Goal: Transaction & Acquisition: Purchase product/service

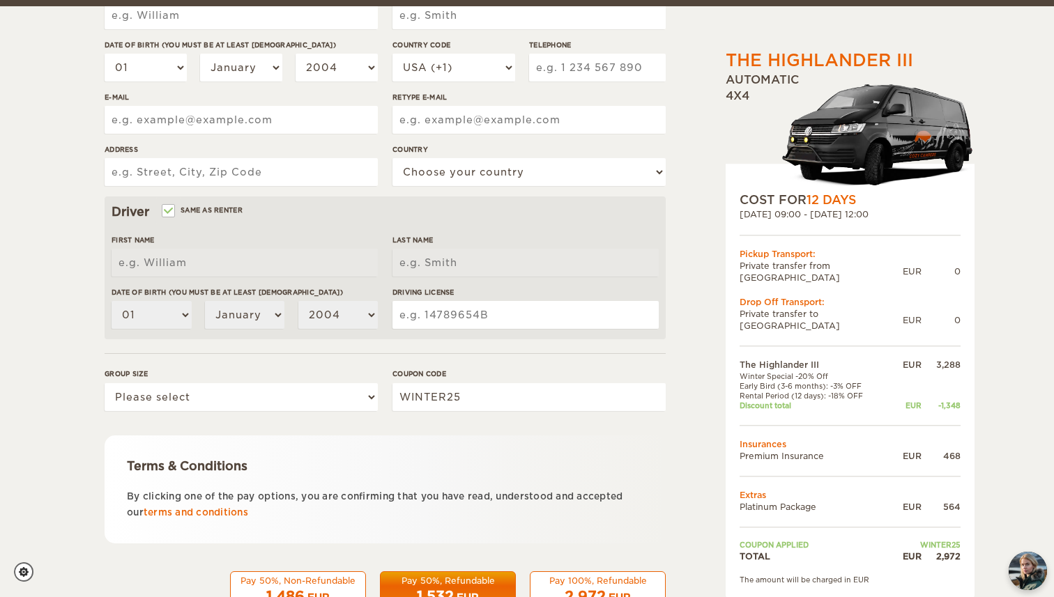
scroll to position [310, 0]
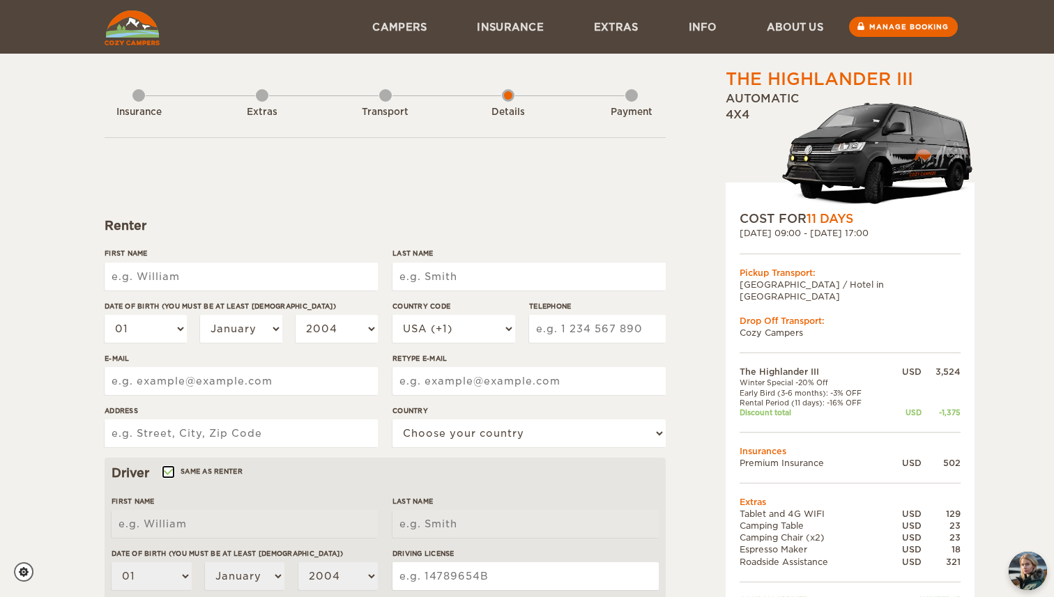
click at [168, 474] on input "Same as renter" at bounding box center [167, 473] width 9 height 9
checkbox input "false"
select select
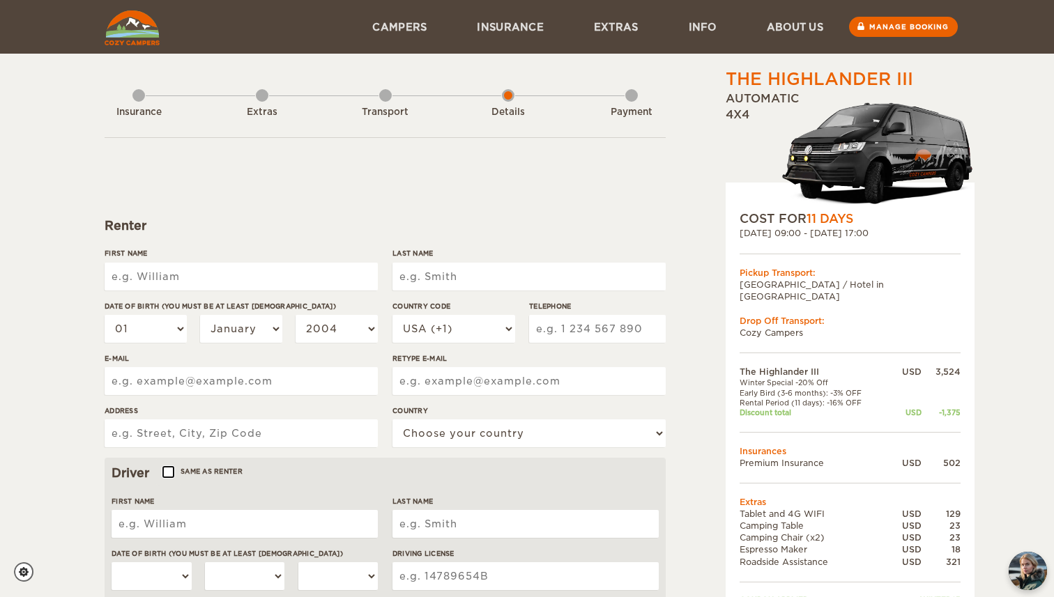
click at [168, 471] on input "Same as renter" at bounding box center [167, 473] width 9 height 9
checkbox input "true"
select select "01"
select select "2004"
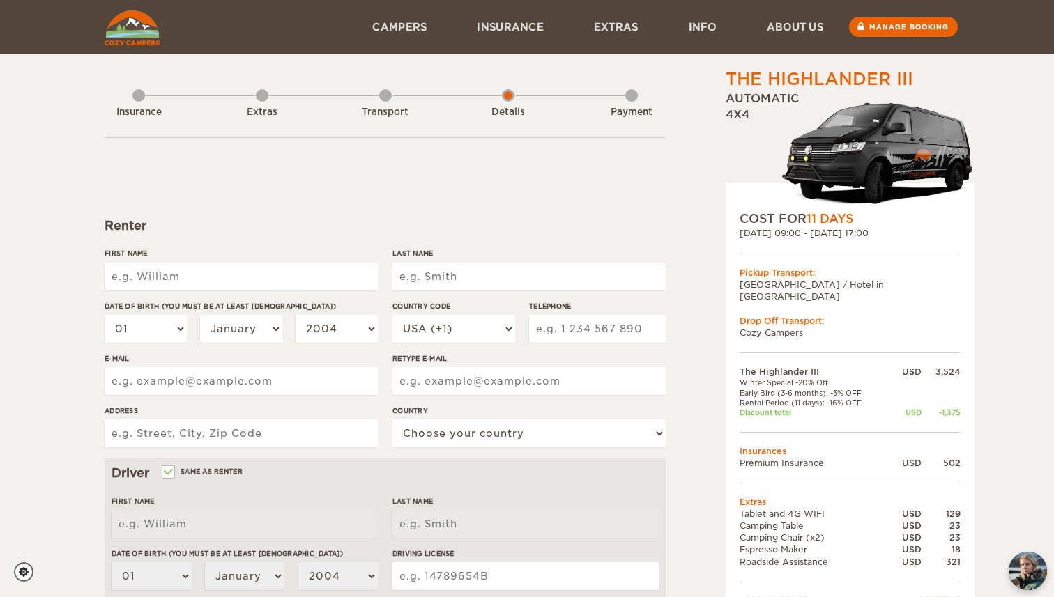
click at [388, 96] on div "Transport" at bounding box center [385, 110] width 13 height 56
click at [261, 98] on div "Extras" at bounding box center [262, 110] width 13 height 56
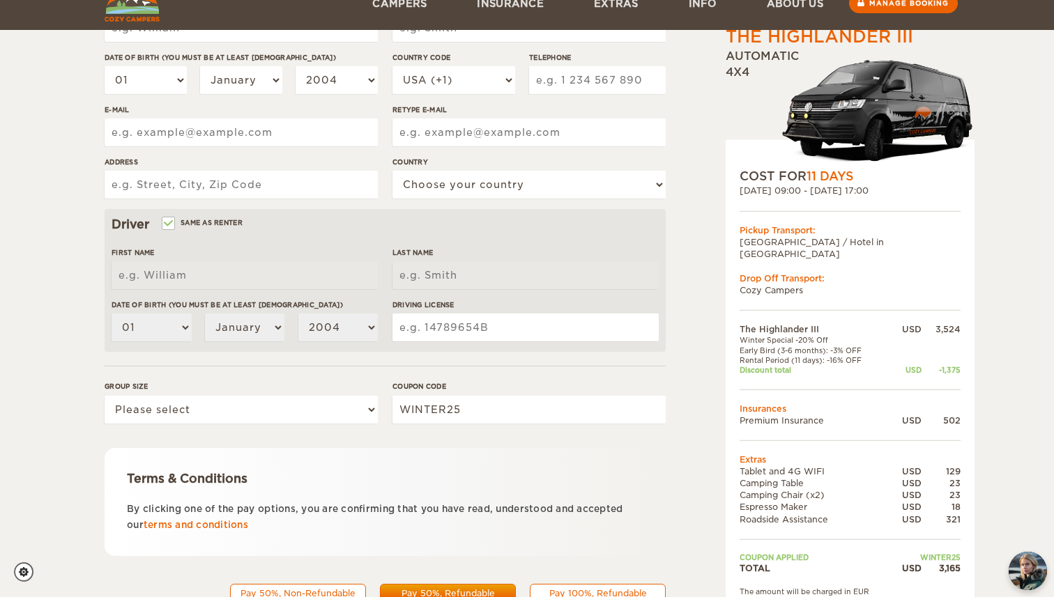
scroll to position [310, 0]
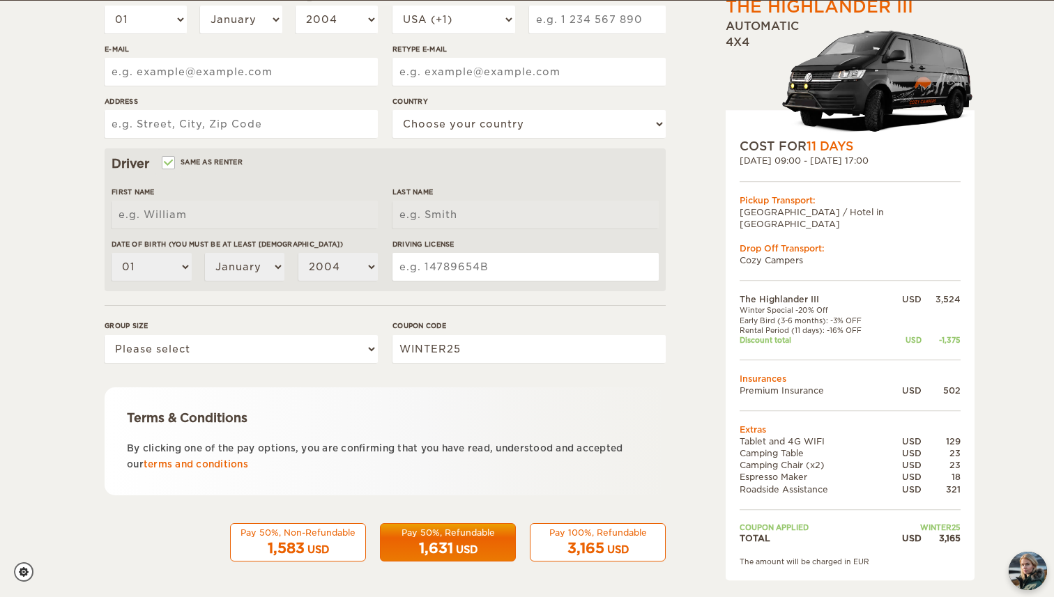
click at [491, 542] on div "1,631 USD" at bounding box center [448, 549] width 118 height 20
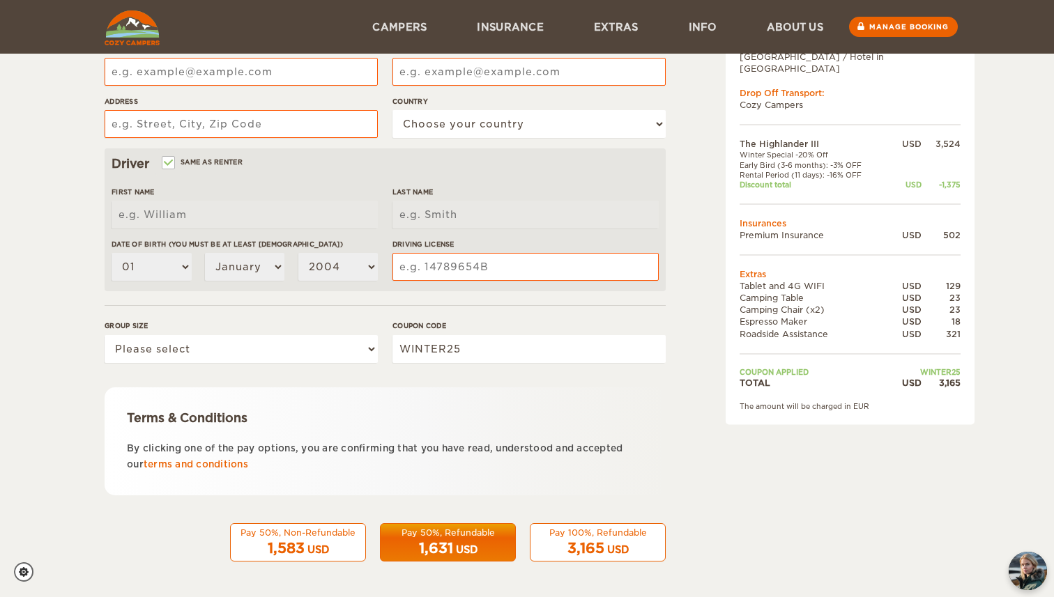
scroll to position [81, 0]
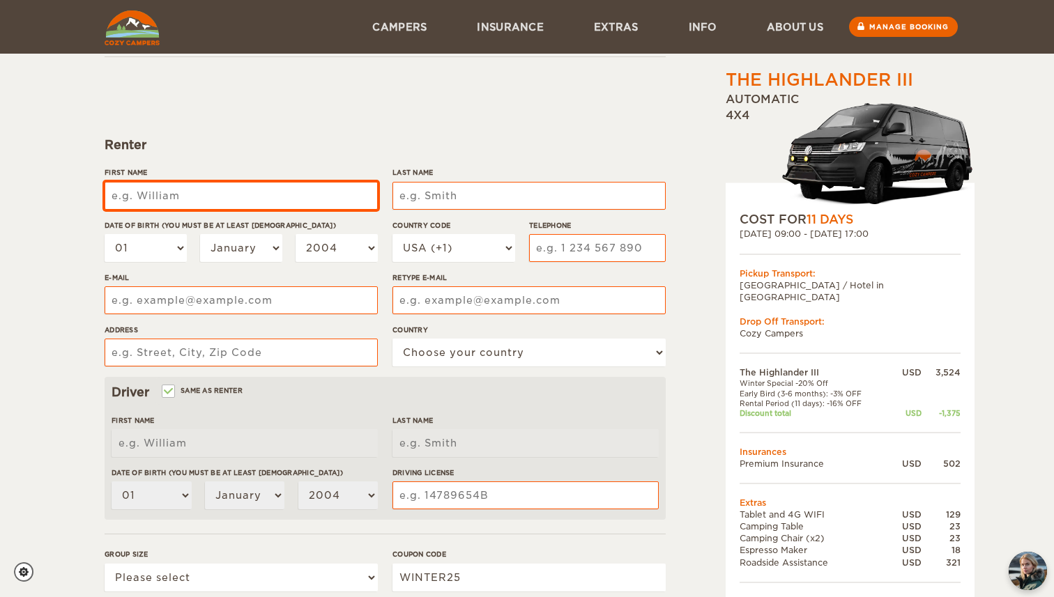
click at [264, 190] on input "First Name" at bounding box center [241, 196] width 273 height 28
type input "[PERSON_NAME] [PERSON_NAME]"
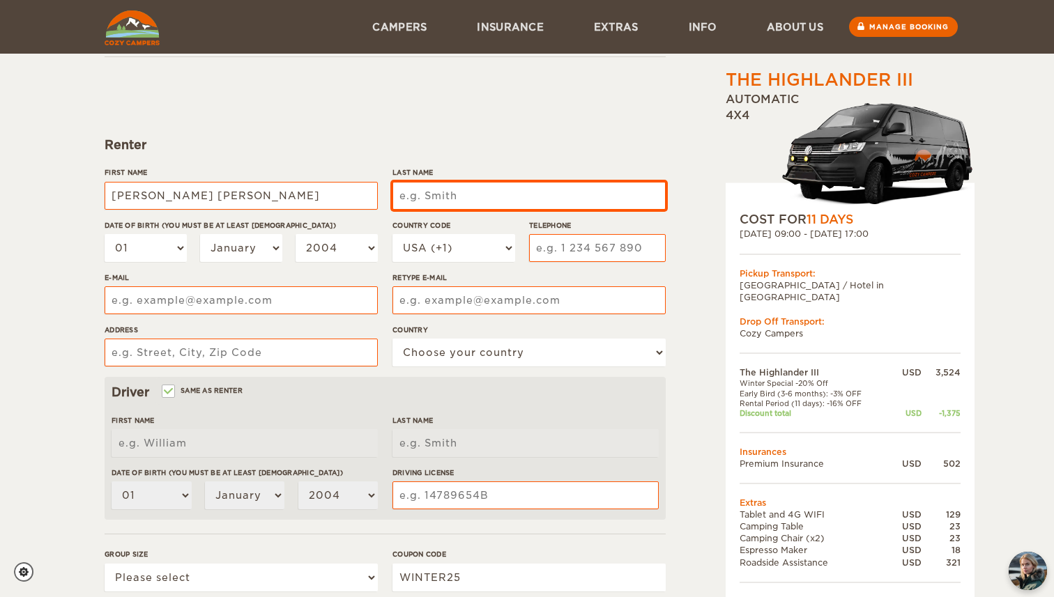
type input "[PERSON_NAME] [PERSON_NAME]"
click at [439, 188] on input "Last Name" at bounding box center [528, 196] width 273 height 28
type input "Pinto"
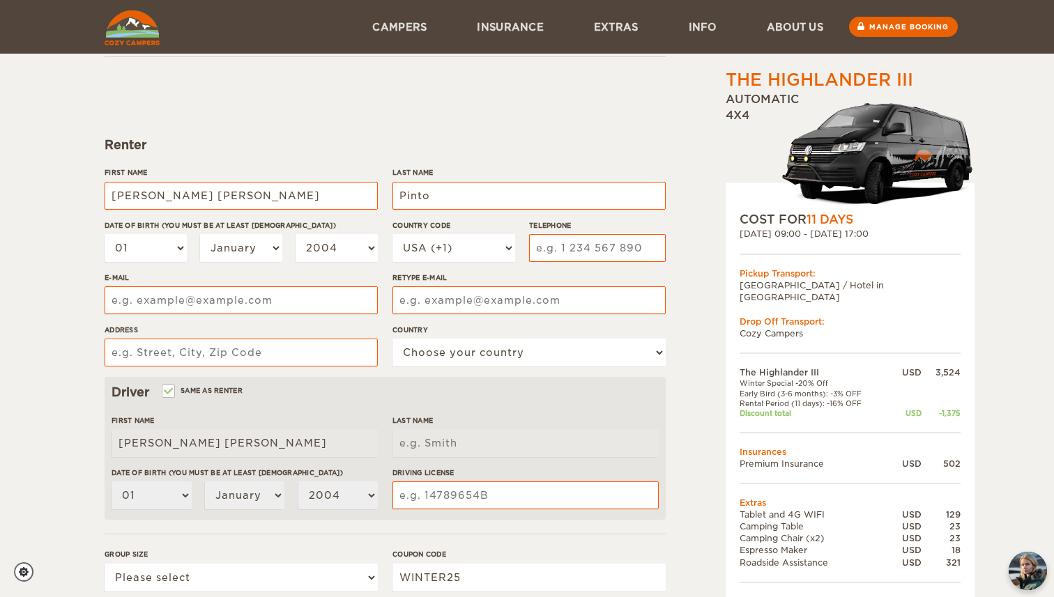
type input "Pinto"
click at [196, 375] on div "Address" at bounding box center [241, 351] width 273 height 52
click at [196, 384] on label "Same as renter" at bounding box center [202, 390] width 79 height 13
click at [172, 388] on input "Same as renter" at bounding box center [167, 392] width 9 height 9
checkbox input "false"
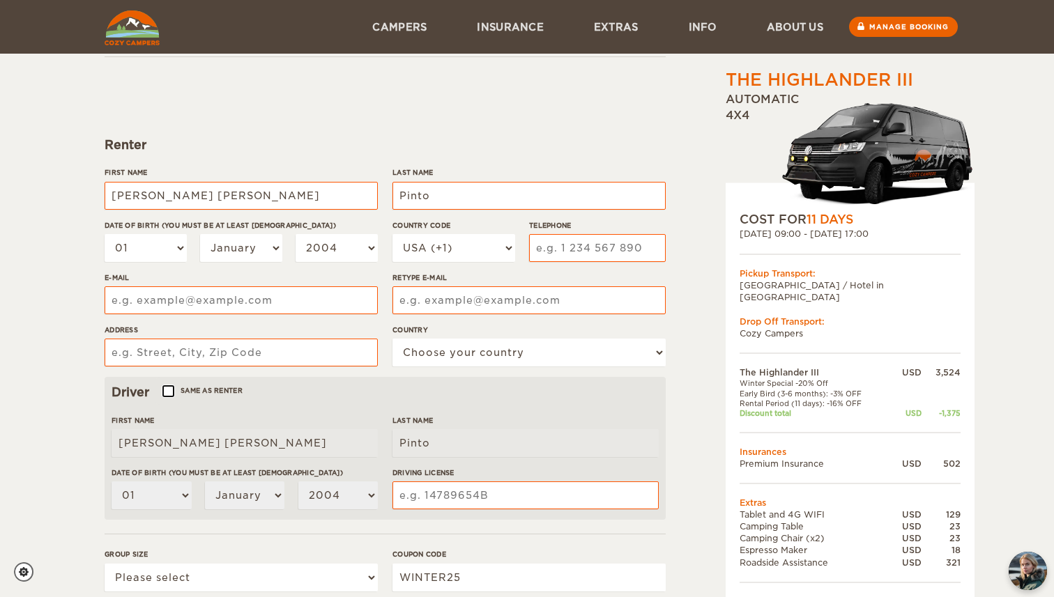
select select
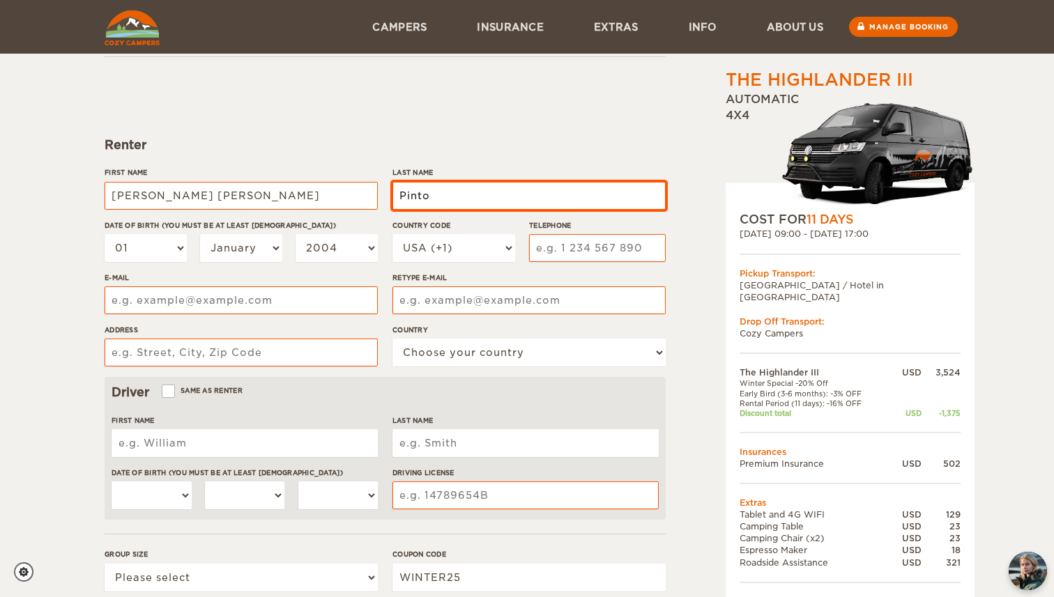
click at [474, 184] on input "Pinto" at bounding box center [528, 196] width 273 height 28
click at [475, 192] on input "Pinto" at bounding box center [528, 196] width 273 height 28
type input "Pinto Gimenez"
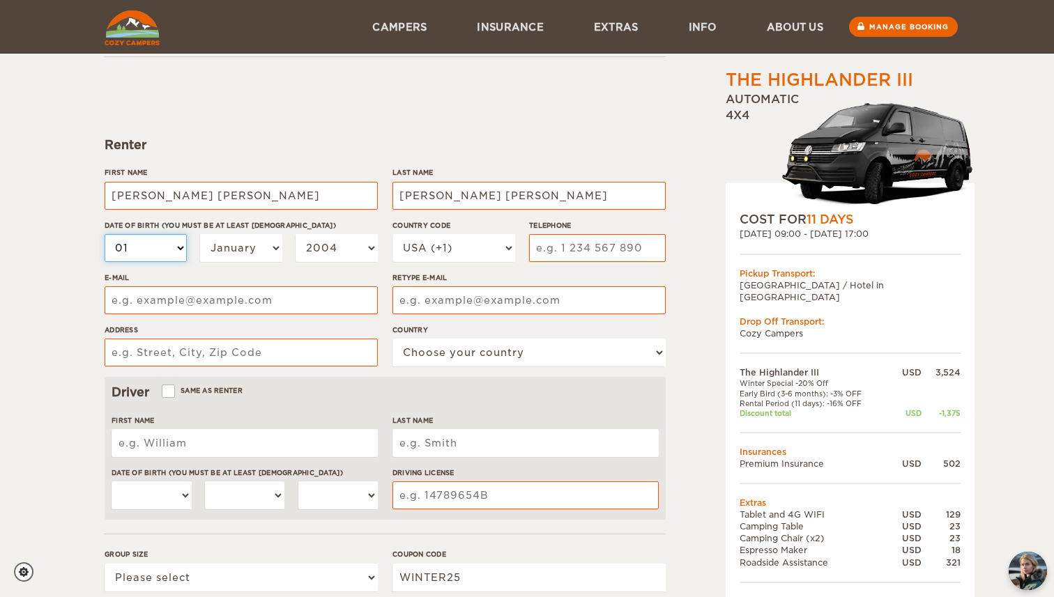
click at [166, 244] on select "01 02 03 04 05 06 07 08 09 10 11 12 13 14 15 16 17 18 19 20 21 22 23 24 25 26 2…" at bounding box center [146, 248] width 82 height 28
click at [155, 256] on select "01 02 03 04 05 06 07 08 09 10 11 12 13 14 15 16 17 18 19 20 21 22 23 24 25 26 2…" at bounding box center [146, 248] width 82 height 28
select select "29"
click at [105, 234] on select "01 02 03 04 05 06 07 08 09 10 11 12 13 14 15 16 17 18 19 20 21 22 23 24 25 26 2…" at bounding box center [146, 248] width 82 height 28
click at [245, 248] on select "January February March April May June July August September October November De…" at bounding box center [241, 248] width 82 height 28
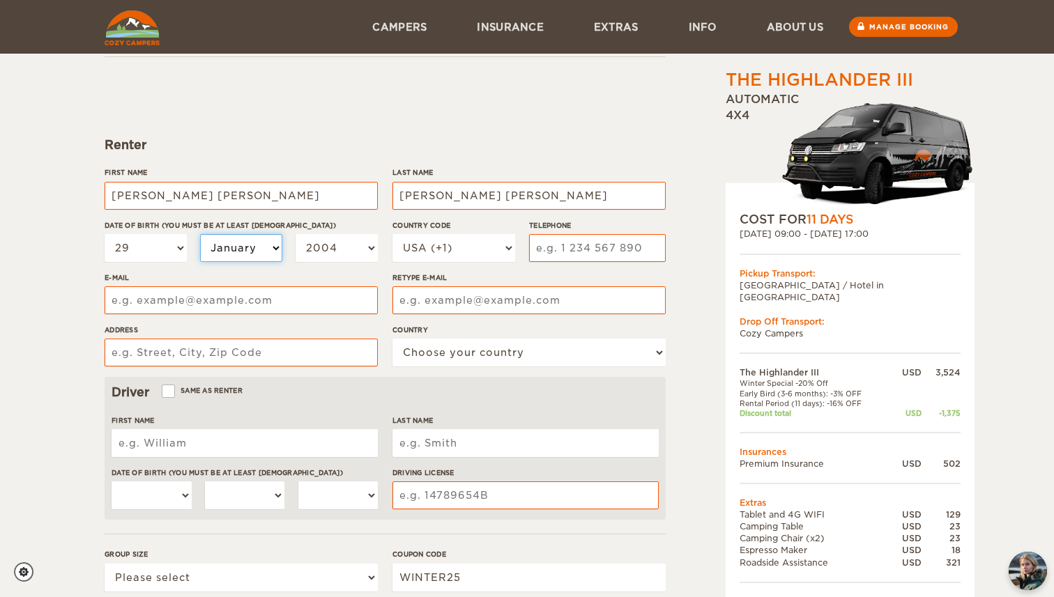
select select "11"
click at [200, 234] on select "January February March April May June July August September October November De…" at bounding box center [241, 248] width 82 height 28
click at [365, 241] on select "2004 2003 2002 2001 2000 1999 1998 1997 1996 1995 1994 1993 1992 1991 1990 1989…" at bounding box center [337, 248] width 82 height 28
select select "1996"
click at [296, 234] on select "2004 2003 2002 2001 2000 1999 1998 1997 1996 1995 1994 1993 1992 1991 1990 1989…" at bounding box center [337, 248] width 82 height 28
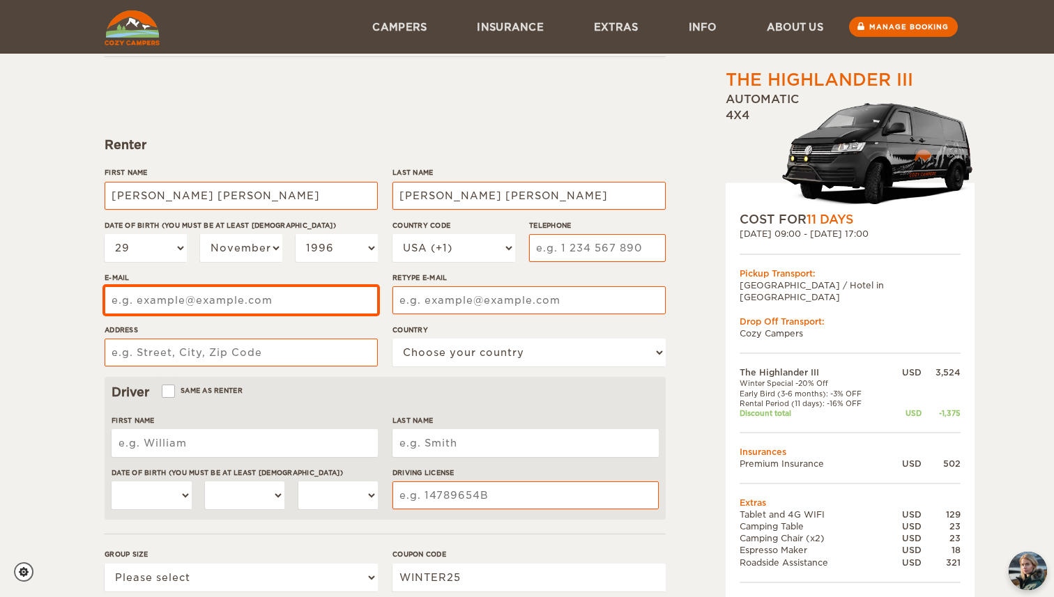
click at [217, 298] on input "E-mail" at bounding box center [241, 301] width 273 height 28
type input "tinapintog@gmail.com"
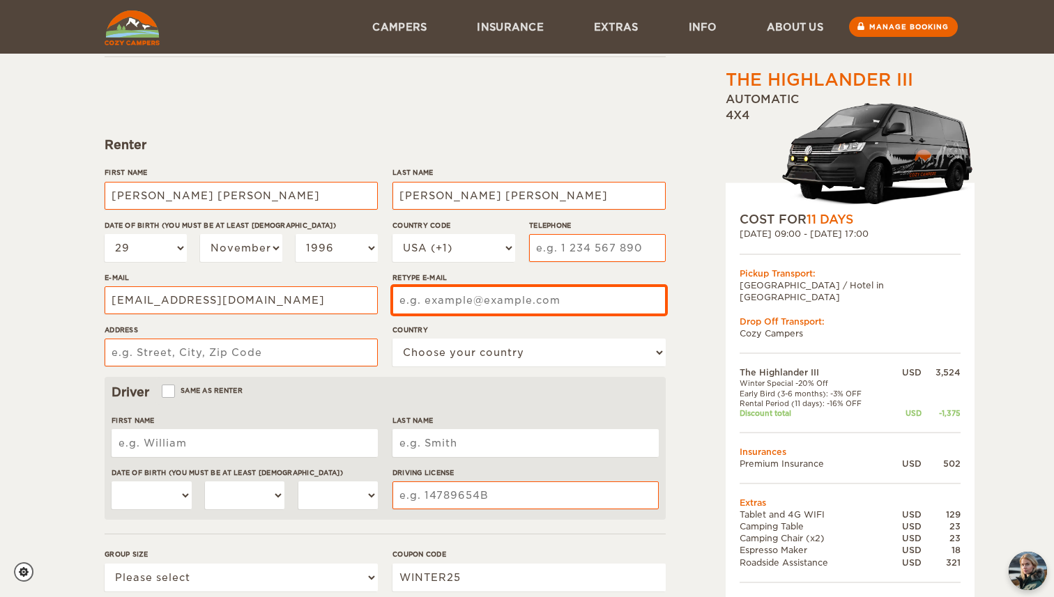
click at [429, 293] on input "Retype E-mail" at bounding box center [528, 301] width 273 height 28
type input "tinapintog@gmail.com"
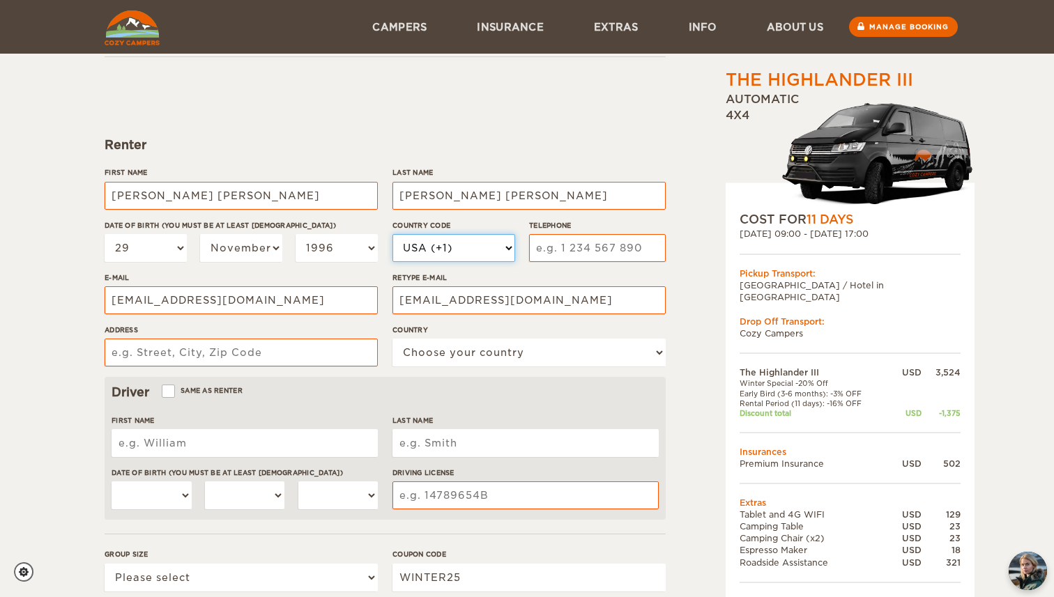
click at [448, 244] on select "USA (+1) UK (+44) Germany (+49) Algeria (+213) Andorra (+376) Angola (+244) Ang…" at bounding box center [453, 248] width 123 height 28
select select "52"
click at [392, 234] on select "USA (+1) UK (+44) Germany (+49) Algeria (+213) Andorra (+376) Angola (+244) Ang…" at bounding box center [453, 248] width 123 height 28
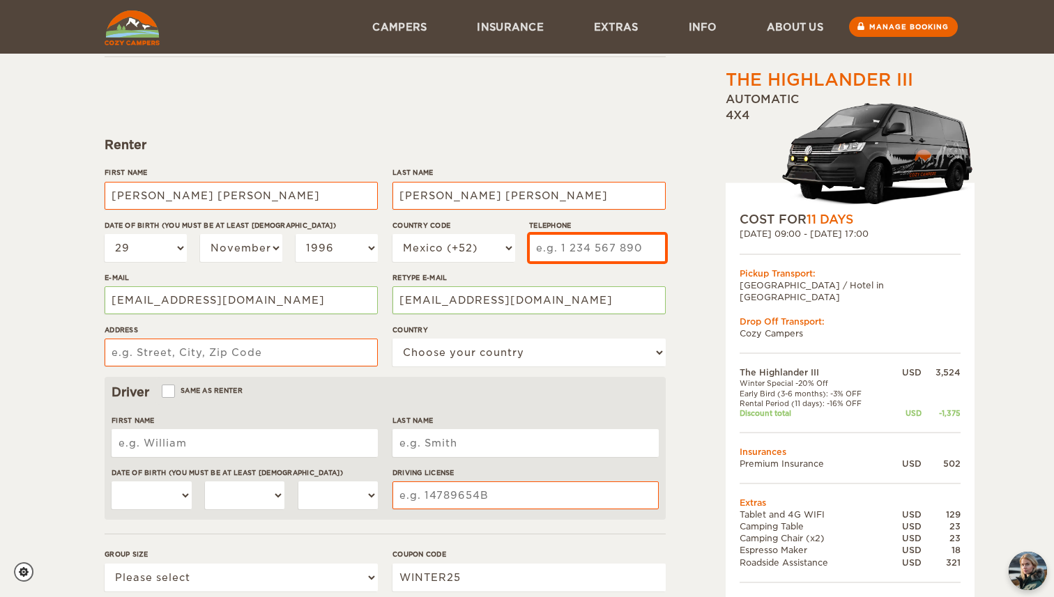
click at [582, 247] on input "Telephone" at bounding box center [597, 248] width 137 height 28
type input "5624320749"
click at [685, 215] on div "The Highlander III Expand Collapse Total 3,165 USD Automatic 4x4 COST FOR 11 Da…" at bounding box center [815, 399] width 270 height 825
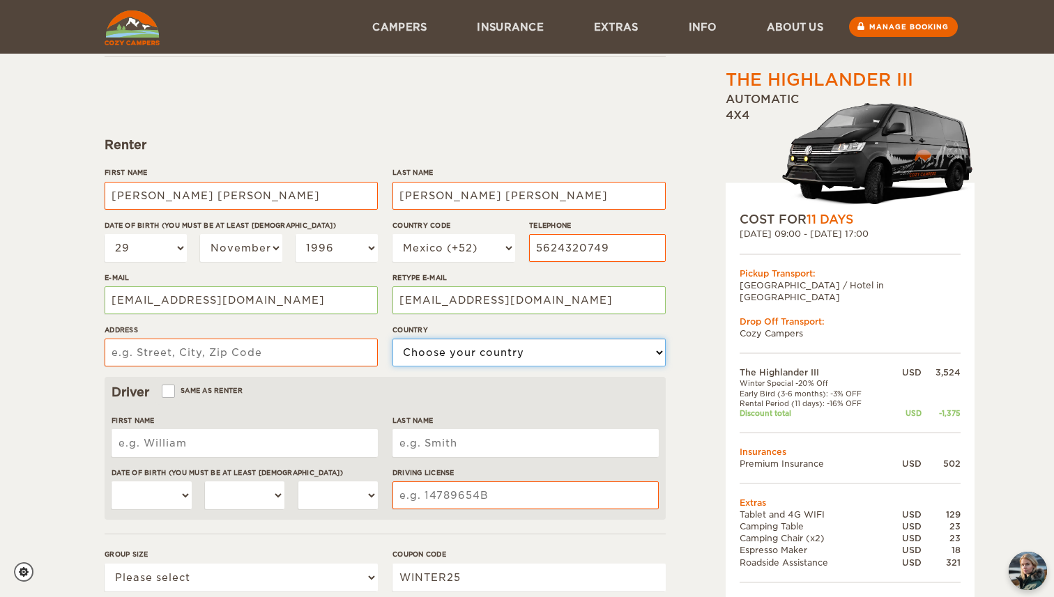
click at [508, 355] on select "Choose your country United States United Kingdom Germany Afghanistan Albania Al…" at bounding box center [528, 353] width 273 height 28
select select "133"
click at [392, 339] on select "Choose your country United States United Kingdom Germany Afghanistan Albania Al…" at bounding box center [528, 353] width 273 height 28
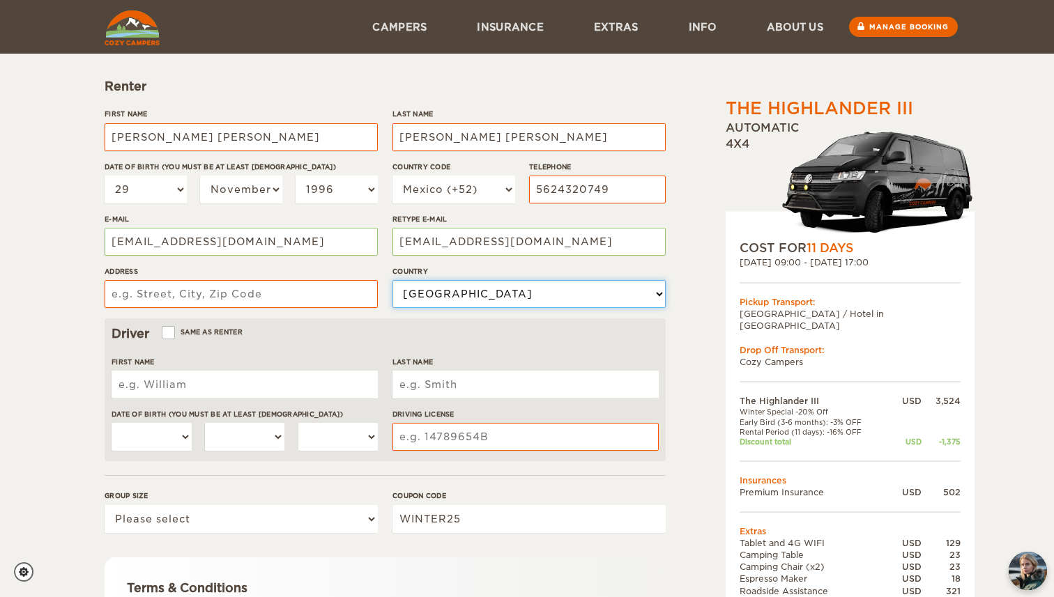
scroll to position [137, 0]
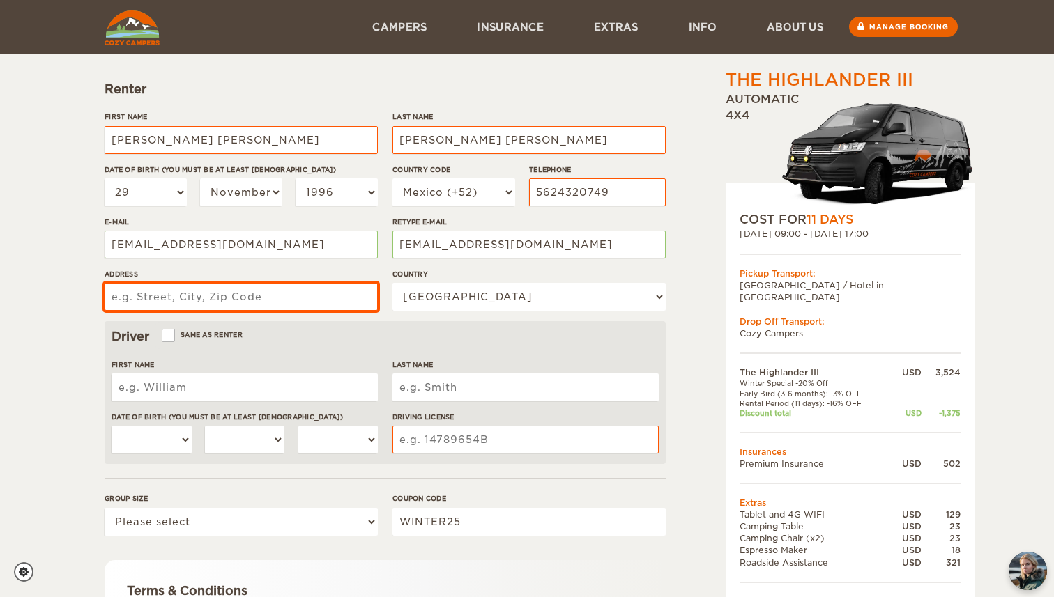
click at [231, 296] on input "Address" at bounding box center [241, 297] width 273 height 28
type input "Reembolsos 117. Ciudad de Mexico."
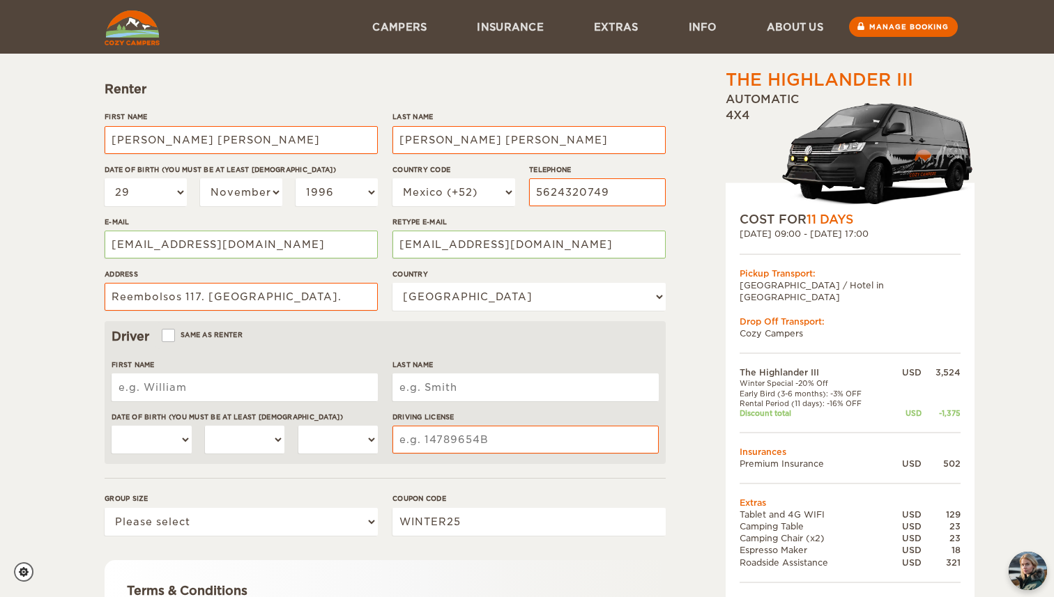
click at [304, 336] on div "Driver Same as renter" at bounding box center [385, 336] width 547 height 17
click at [215, 402] on div "First Name" at bounding box center [245, 386] width 266 height 52
click at [211, 392] on input "First Name" at bounding box center [245, 388] width 266 height 28
type input "David"
click at [460, 384] on input "Last Name" at bounding box center [525, 388] width 266 height 28
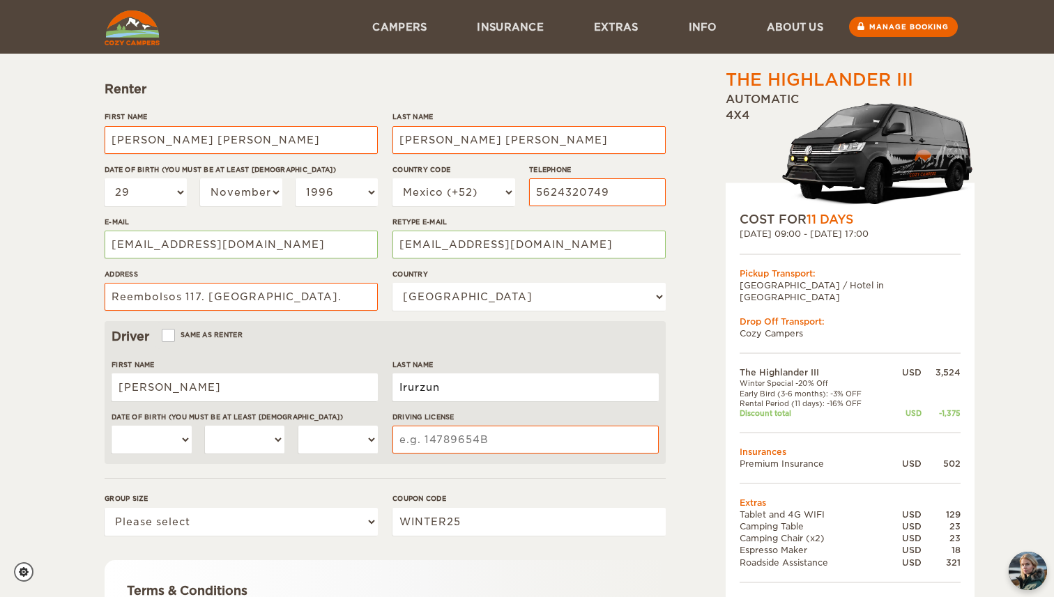
type input "Irurzun"
click at [172, 440] on select "01 02 03 04 05 06 07 08 09 10 11 12 13 14 15 16 17 18 19 20 21 22 23 24 25 26 2…" at bounding box center [152, 440] width 80 height 28
select select "26"
click at [112, 426] on select "01 02 03 04 05 06 07 08 09 10 11 12 13 14 15 16 17 18 19 20 21 22 23 24 25 26 2…" at bounding box center [152, 440] width 80 height 28
click at [276, 443] on select "January February March April May June July August September October November De…" at bounding box center [245, 440] width 80 height 28
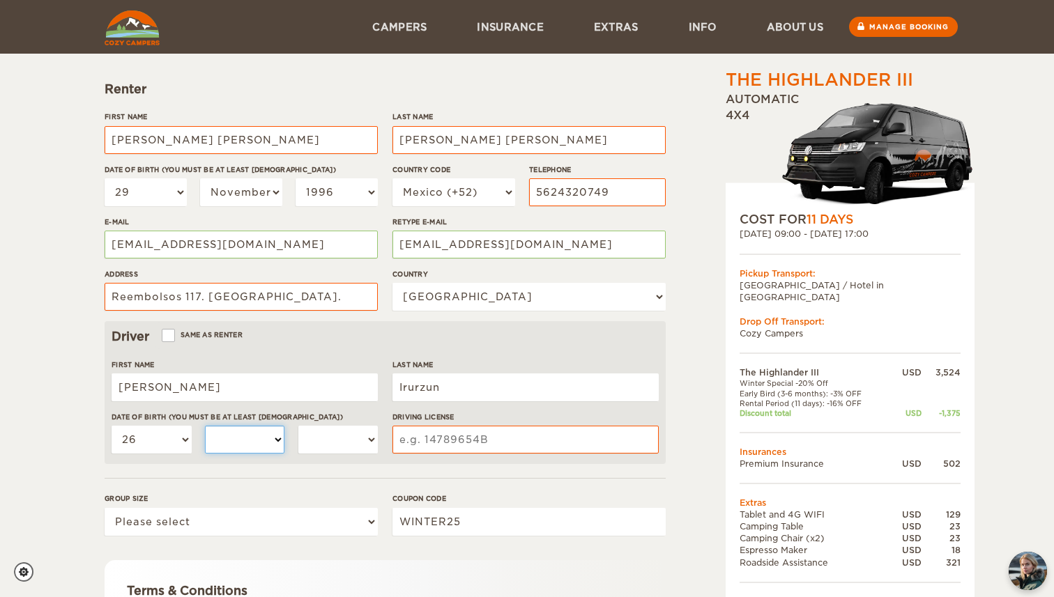
select select "12"
click at [205, 426] on select "January February March April May June July August September October November De…" at bounding box center [245, 440] width 80 height 28
click at [354, 443] on select "2004 2003 2002 2001 2000 1999 1998 1997 1996 1995 1994 1993 1992 1991 1990 1989…" at bounding box center [338, 440] width 80 height 28
select select "1988"
click at [298, 426] on select "2004 2003 2002 2001 2000 1999 1998 1997 1996 1995 1994 1993 1992 1991 1990 1989…" at bounding box center [338, 440] width 80 height 28
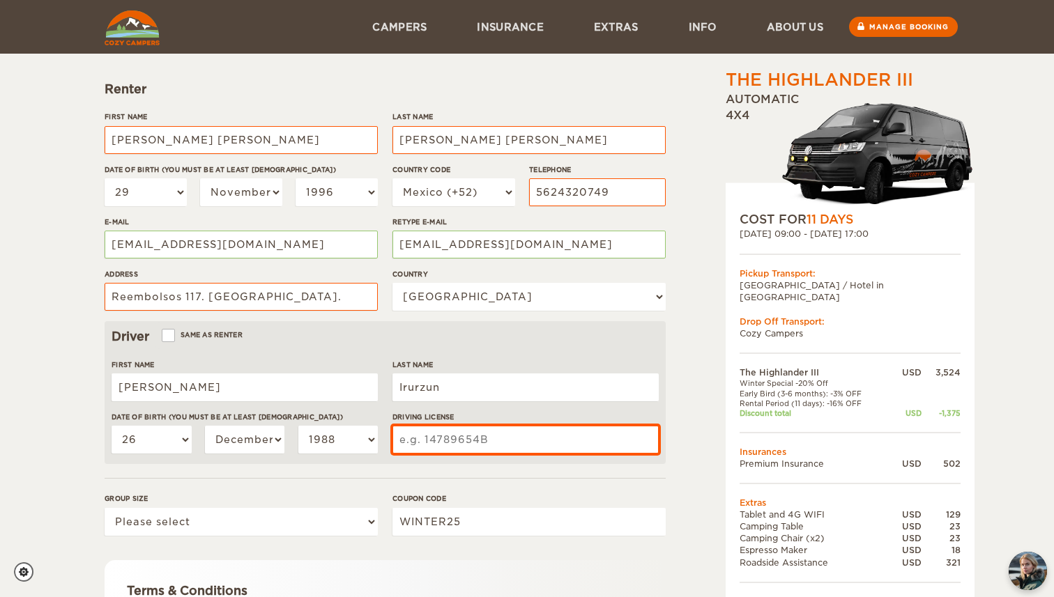
click at [475, 436] on input "Driving License" at bounding box center [525, 440] width 266 height 28
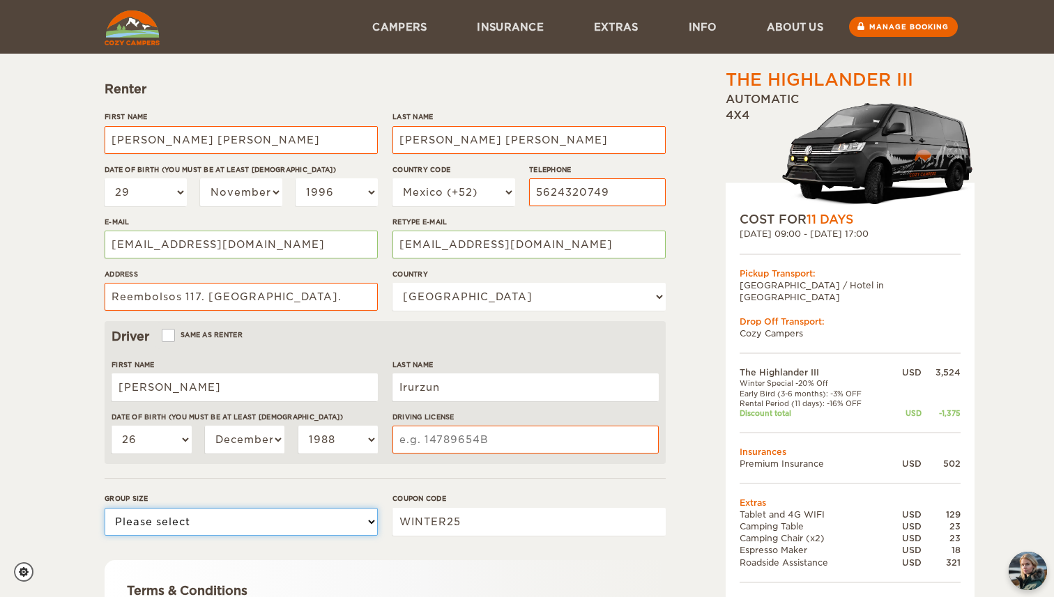
click at [357, 517] on select "Please select 1 2 3" at bounding box center [241, 522] width 273 height 28
select select "2"
click at [105, 508] on select "Please select 1 2 3" at bounding box center [241, 522] width 273 height 28
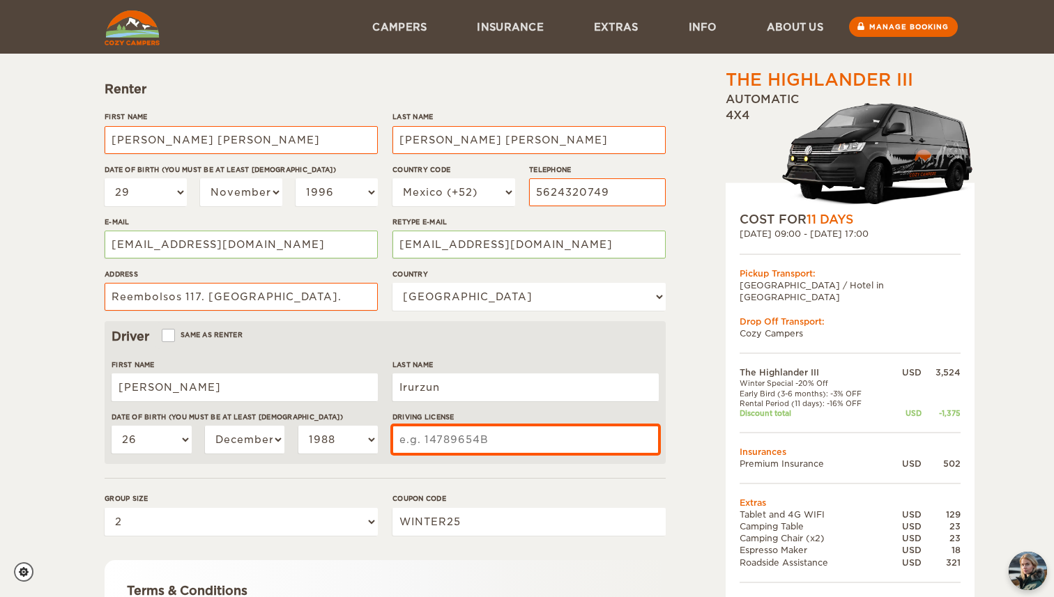
click at [492, 443] on input "Driving License" at bounding box center [525, 440] width 266 height 28
type input "17334626"
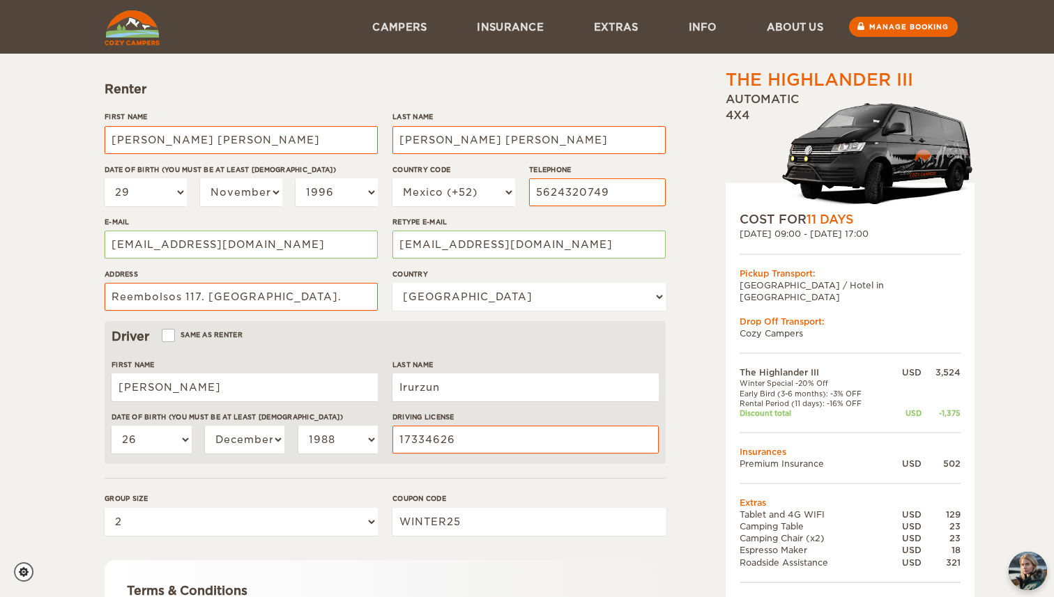
click at [685, 459] on div "The Highlander III Expand Collapse Total 3,165 USD Automatic 4x4 COST FOR 11 Da…" at bounding box center [815, 343] width 270 height 825
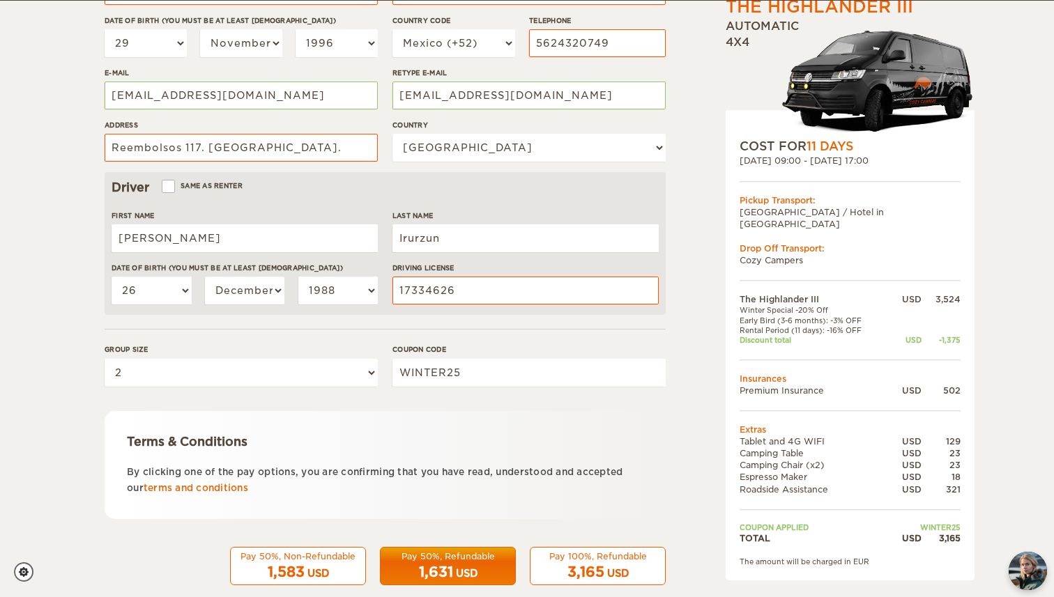
scroll to position [310, 0]
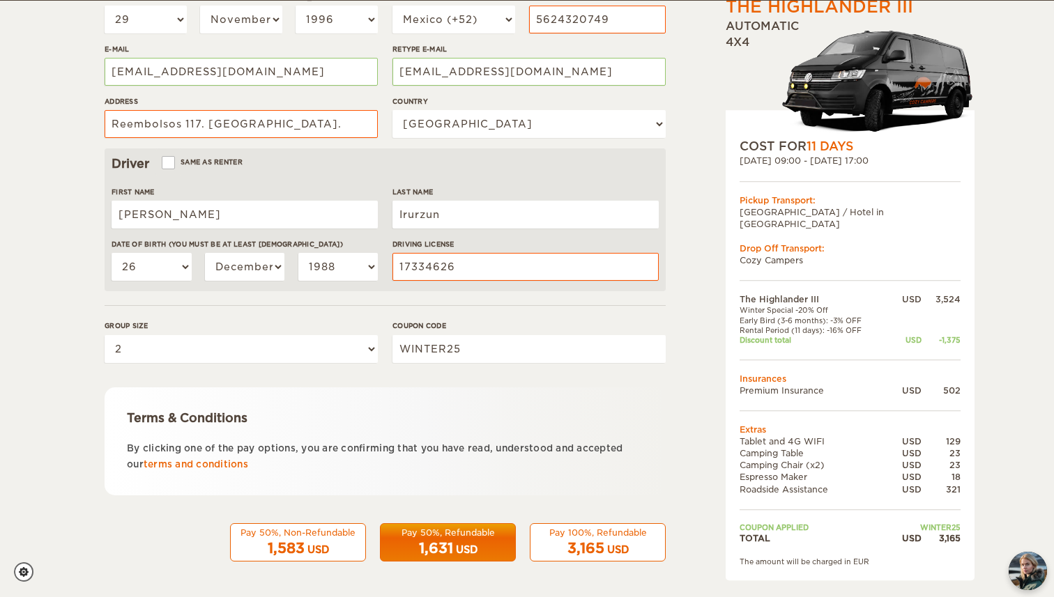
click at [464, 544] on div "USD" at bounding box center [467, 550] width 22 height 14
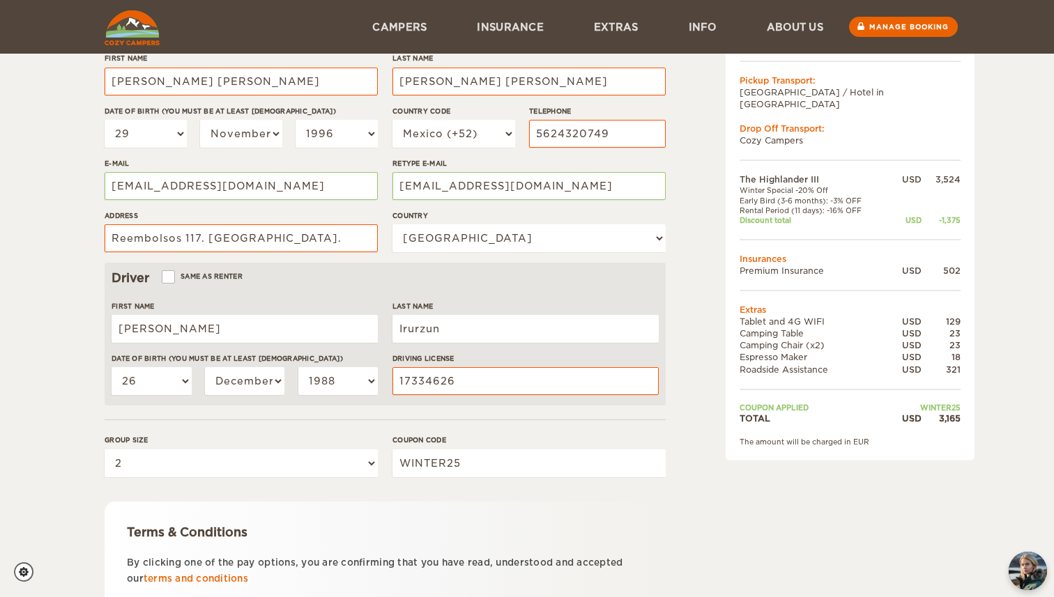
scroll to position [0, 0]
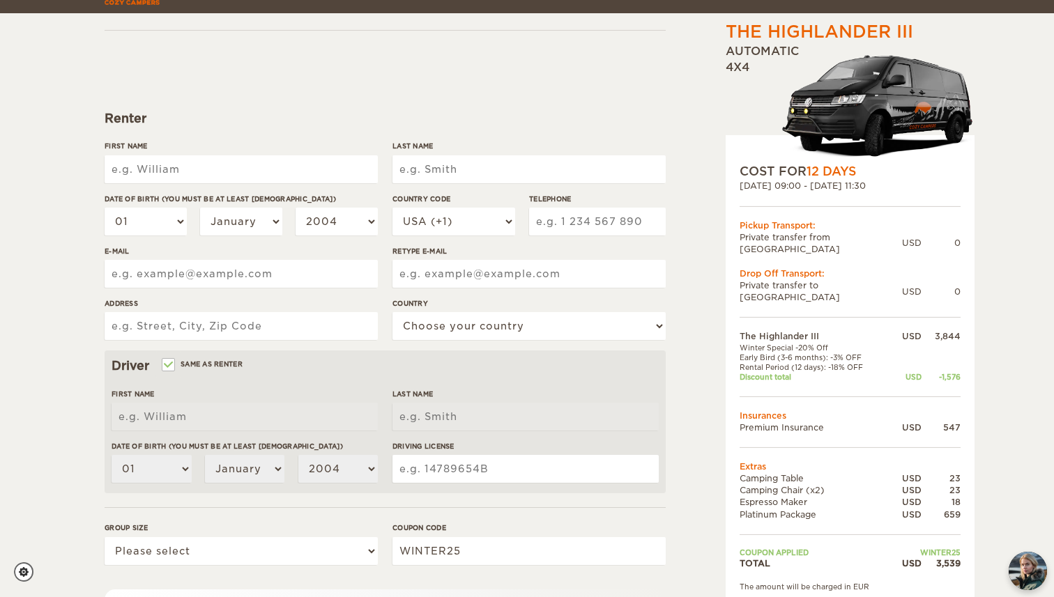
scroll to position [107, 0]
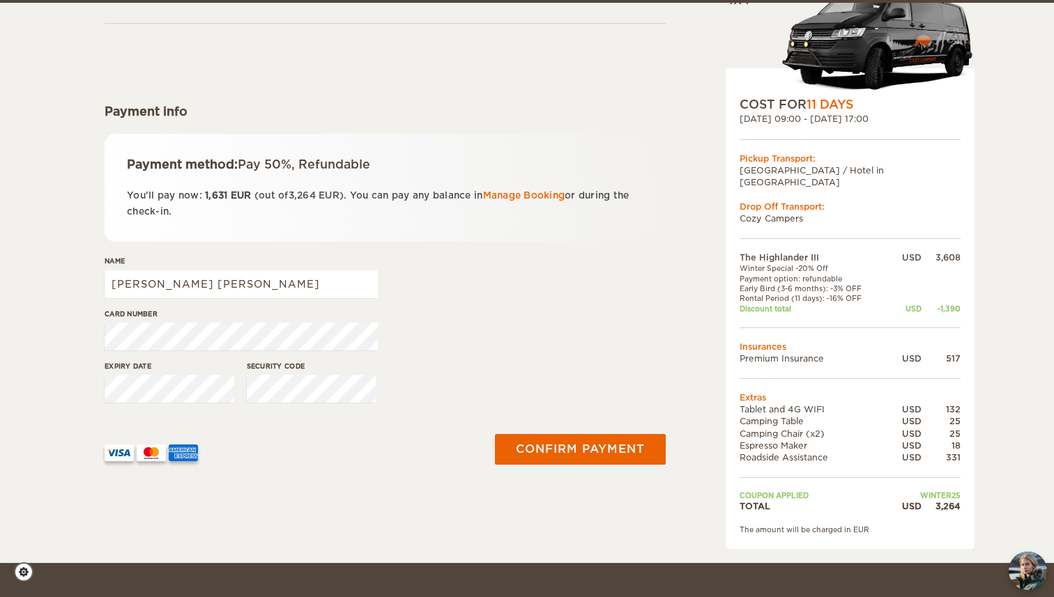
scroll to position [114, 0]
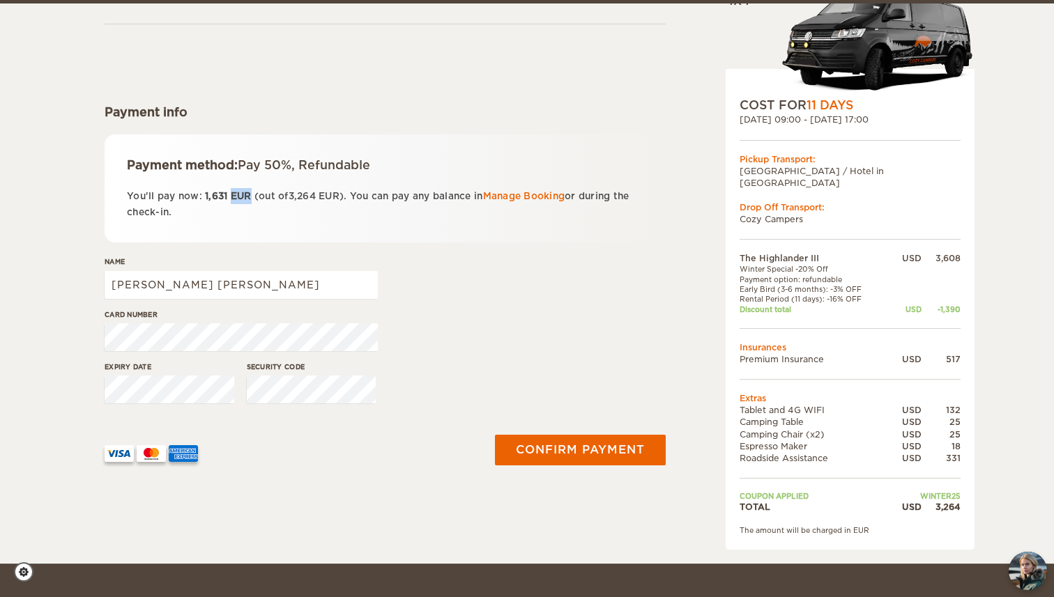
drag, startPoint x: 231, startPoint y: 195, endPoint x: 251, endPoint y: 192, distance: 20.5
click at [251, 192] on span "EUR" at bounding box center [241, 196] width 21 height 10
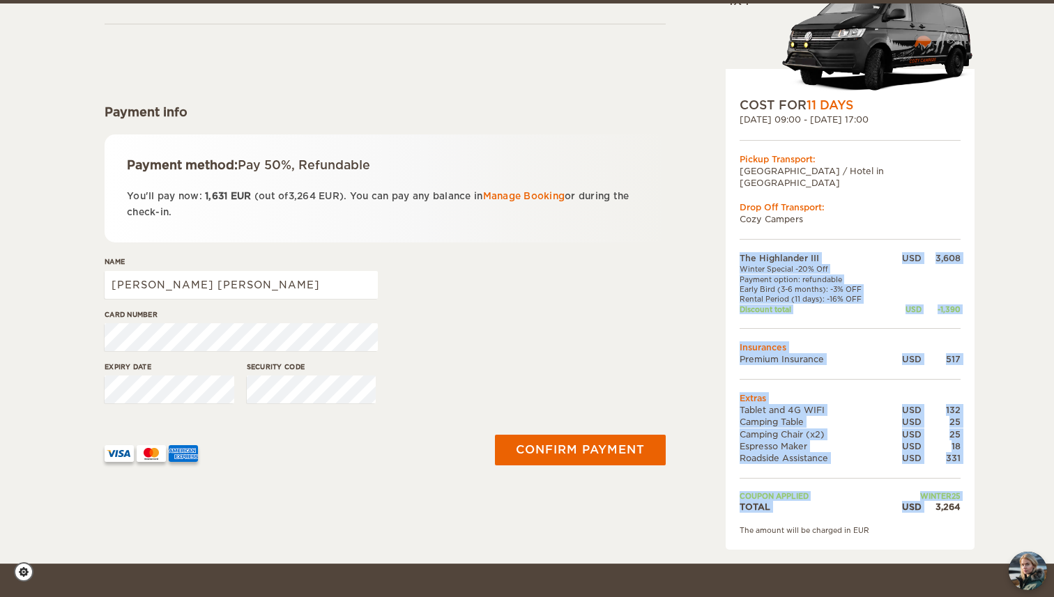
drag, startPoint x: 936, startPoint y: 499, endPoint x: 972, endPoint y: 499, distance: 36.3
click at [973, 499] on div "COST FOR 11 Days 29. Dec 2025 09:00 - 08. Jan 2026 17:00 Pickup Transport: City…" at bounding box center [850, 309] width 249 height 481
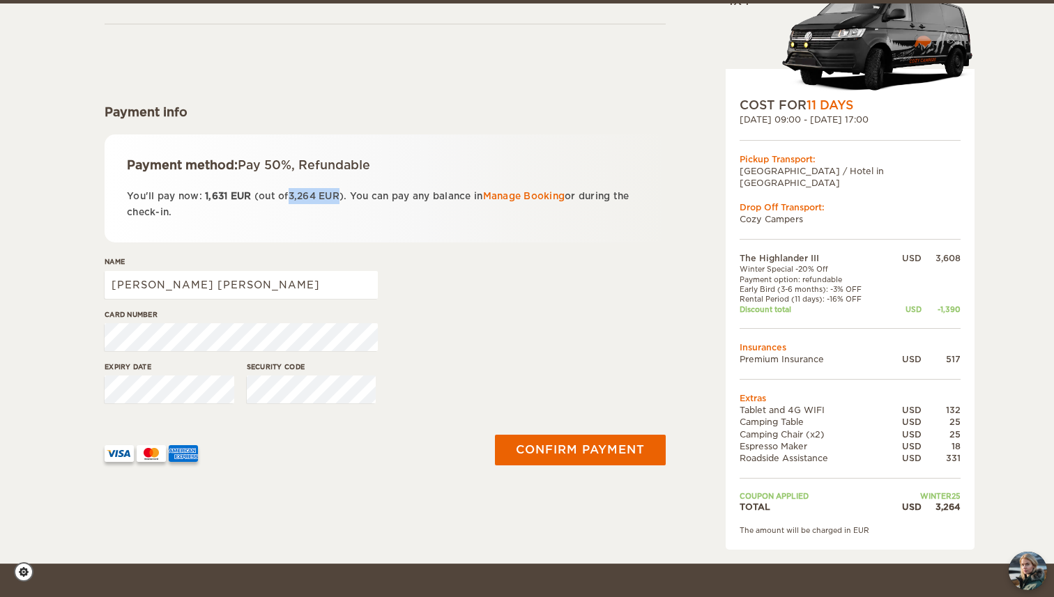
drag, startPoint x: 293, startPoint y: 194, endPoint x: 343, endPoint y: 190, distance: 49.7
click at [343, 190] on p "You'll pay now: 1,631 EUR (out of 3,264 EUR ). You can pay any balance in Manag…" at bounding box center [385, 204] width 517 height 33
click at [379, 242] on div "Payment method: Pay 50%, Refundable You'll pay now: 1,631 EUR (out of 3,264 EUR…" at bounding box center [385, 189] width 561 height 108
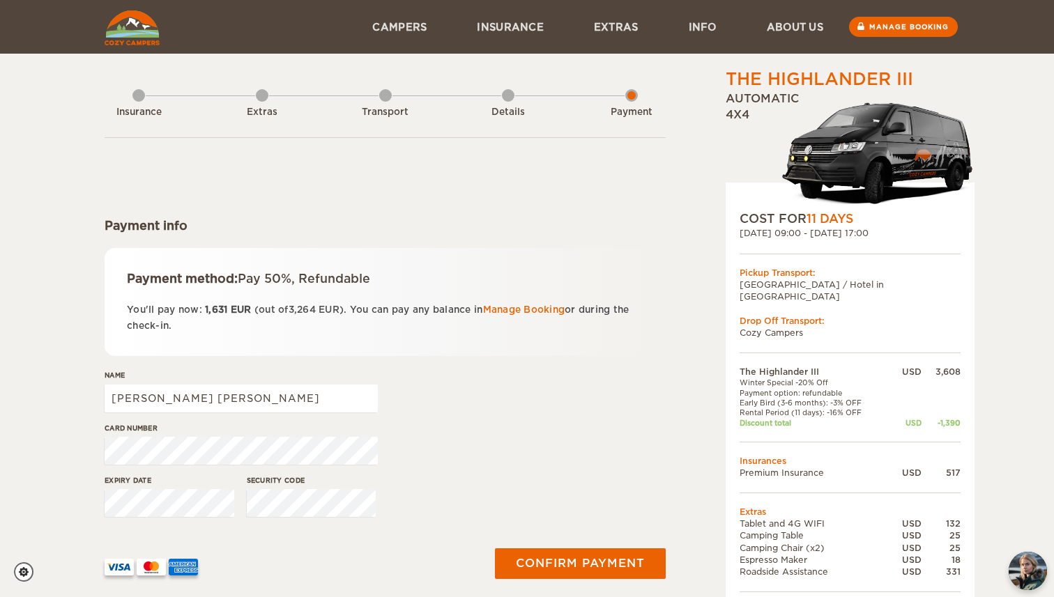
click at [136, 99] on div "Insurance" at bounding box center [138, 110] width 13 height 56
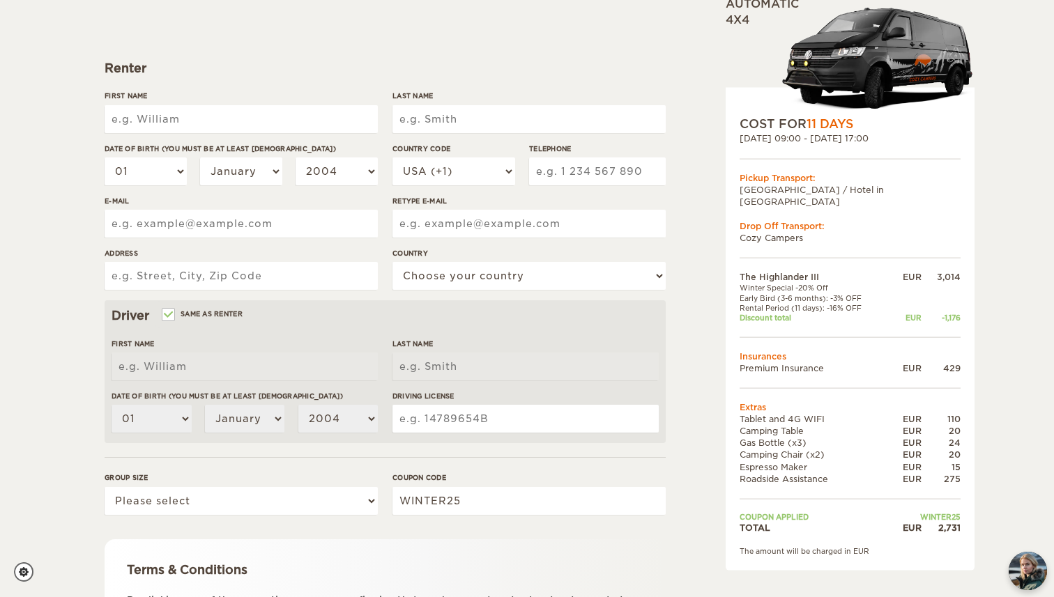
scroll to position [310, 0]
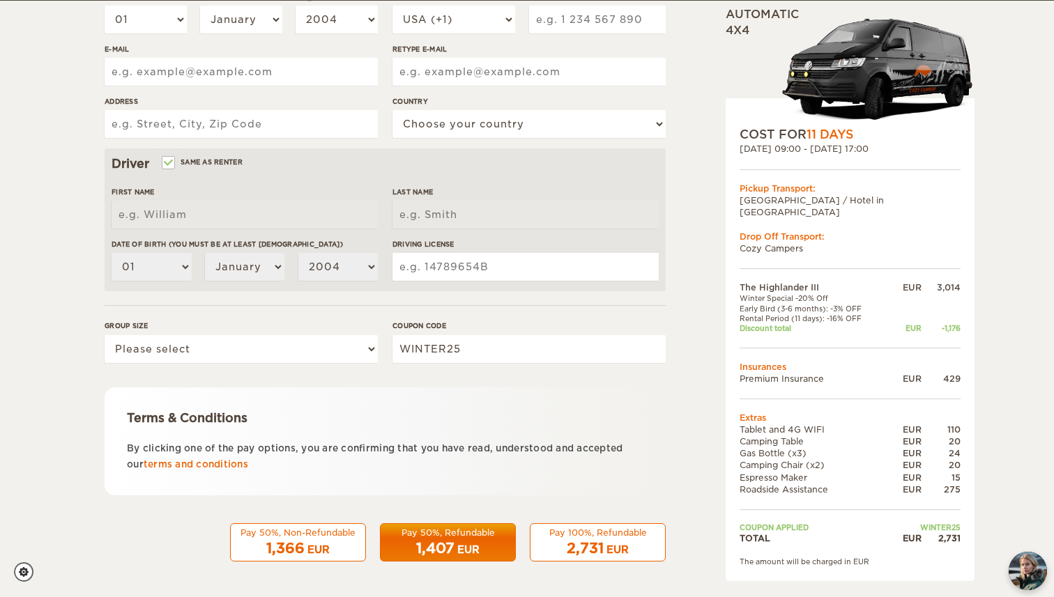
click at [450, 547] on span "1,407" at bounding box center [435, 548] width 38 height 17
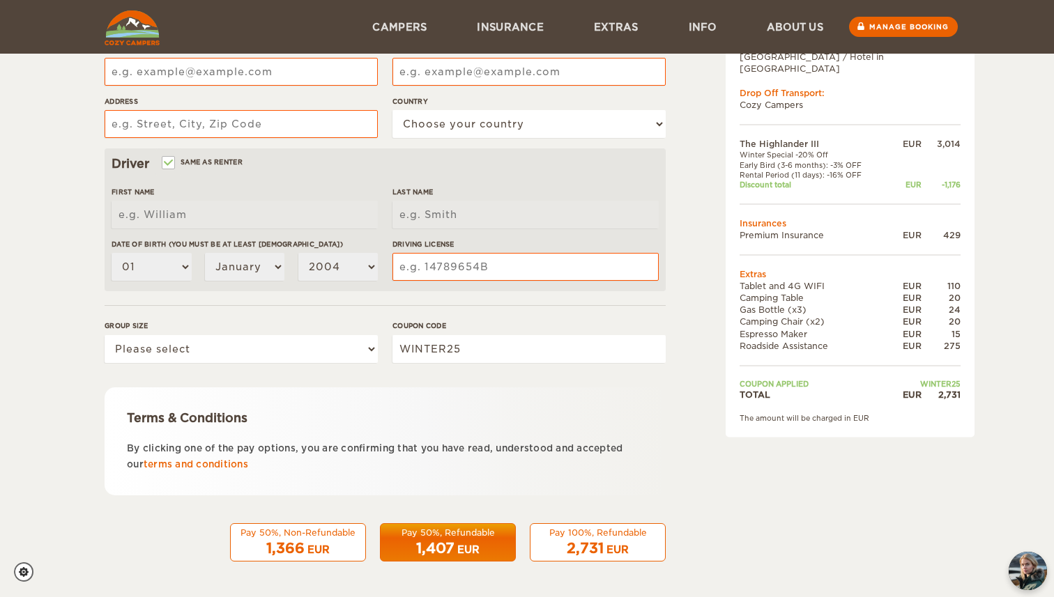
scroll to position [81, 0]
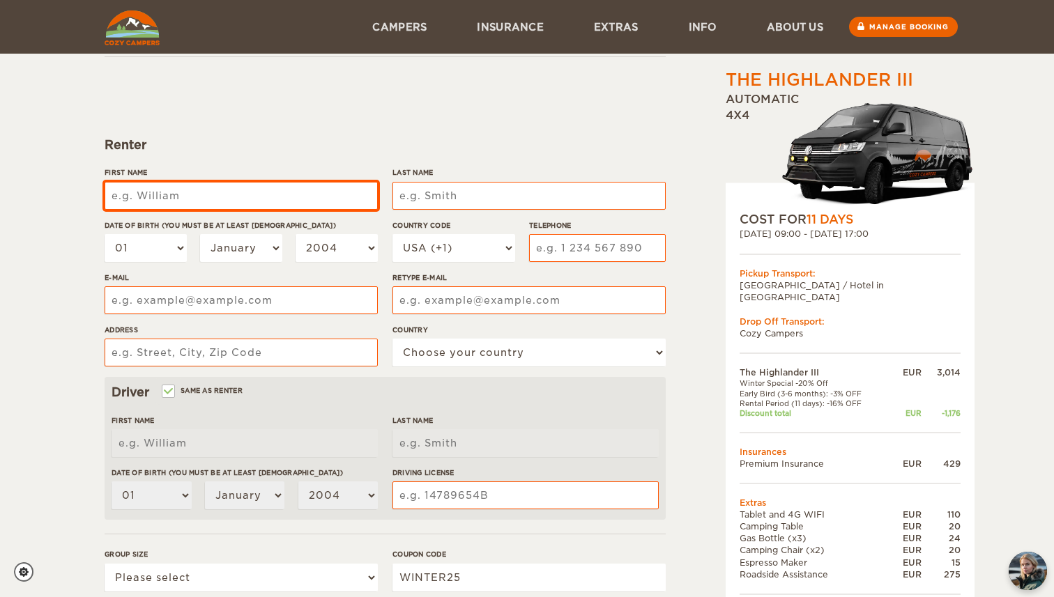
click at [291, 201] on input "First Name" at bounding box center [241, 196] width 273 height 28
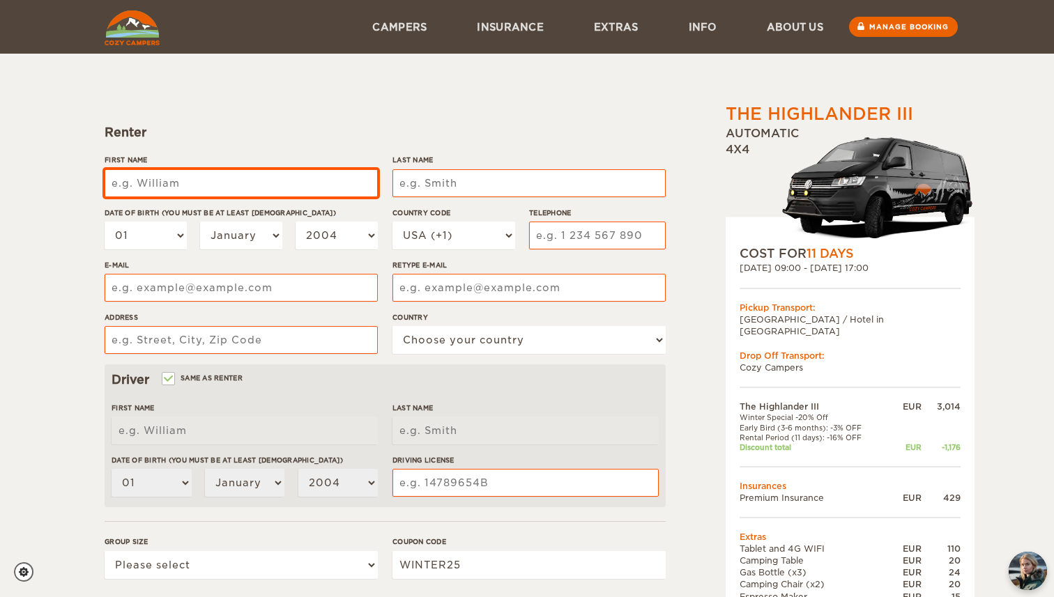
scroll to position [93, 0]
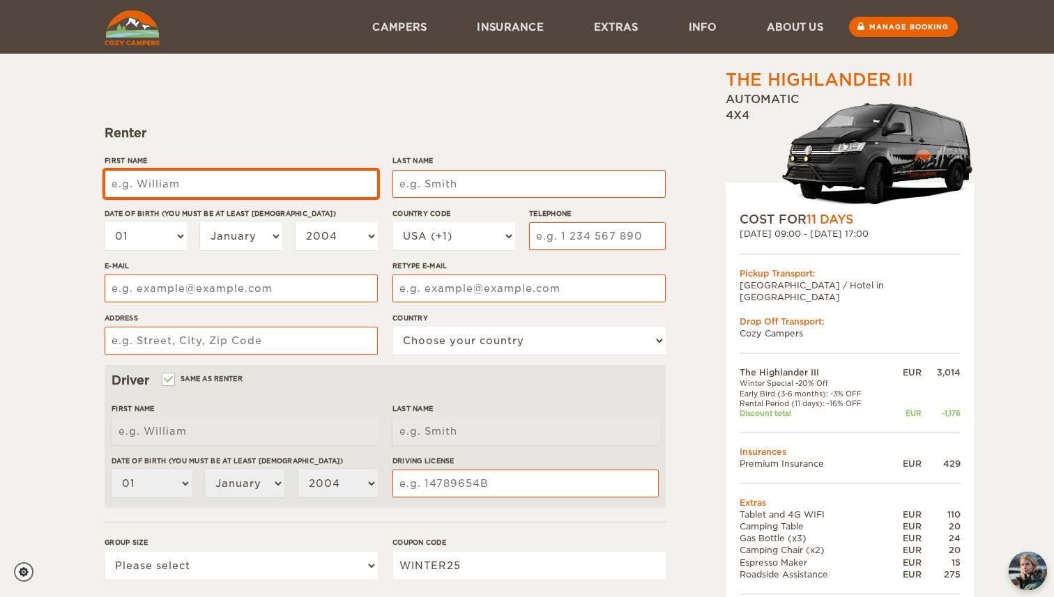
click at [207, 188] on input "First Name" at bounding box center [241, 184] width 273 height 28
type input "[PERSON_NAME] [PERSON_NAME]"
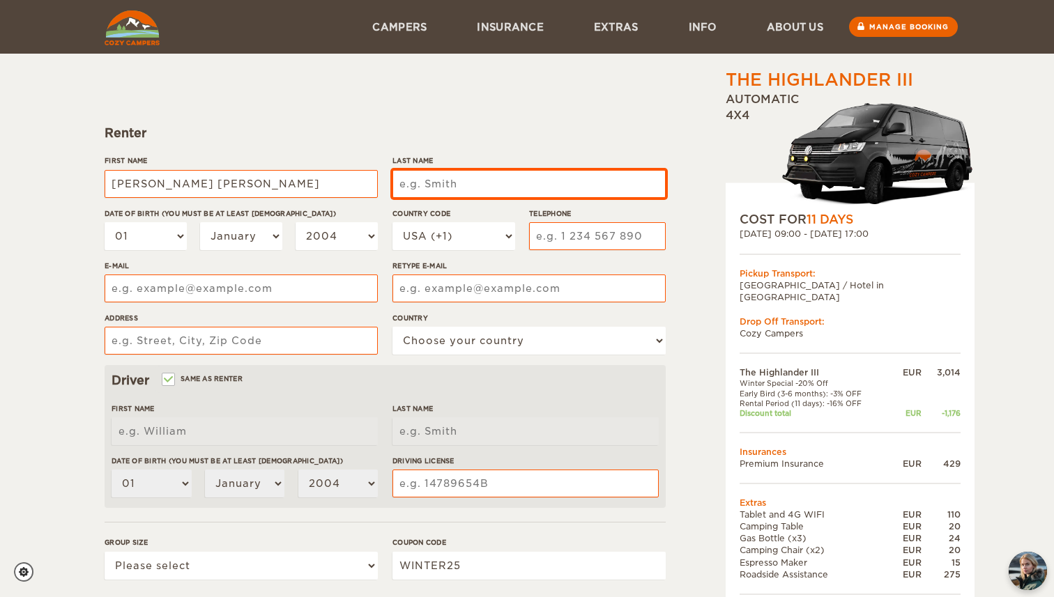
type input "[PERSON_NAME] [PERSON_NAME]"
click at [457, 182] on input "Last Name" at bounding box center [528, 184] width 273 height 28
type input "Pinto Gimenez"
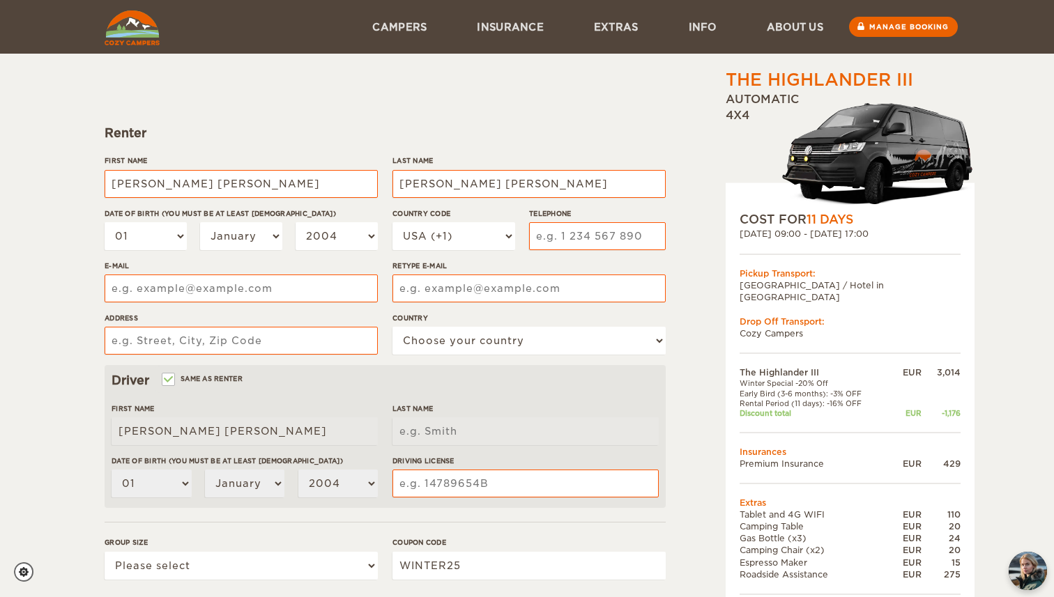
click at [687, 212] on div "The Highlander III Expand Collapse Total 2,731 EUR Automatic 4x4 COST FOR 11 Da…" at bounding box center [815, 387] width 270 height 825
type input "Pinto Gimenez"
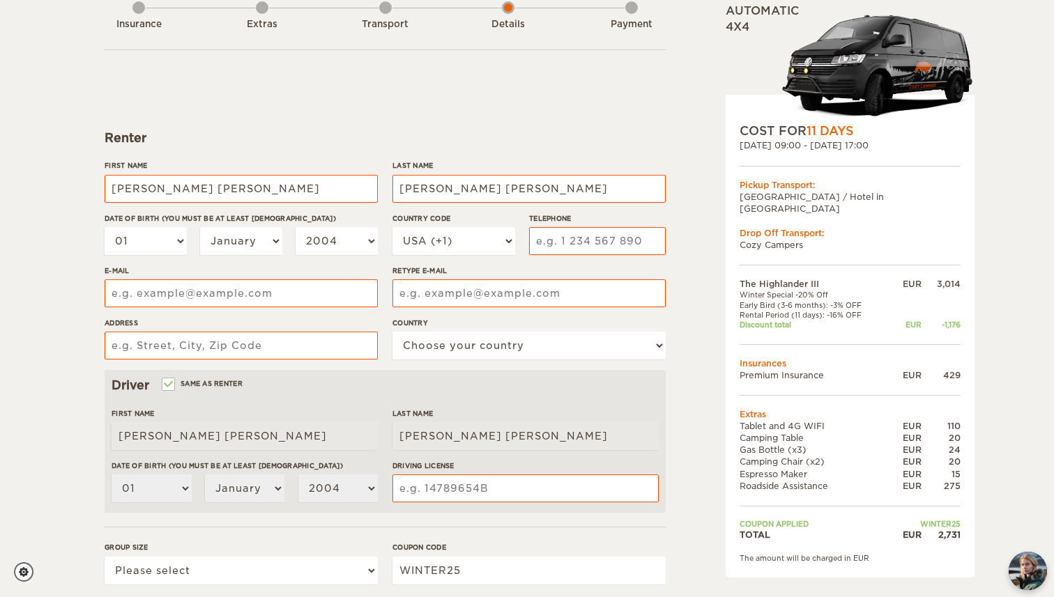
scroll to position [93, 0]
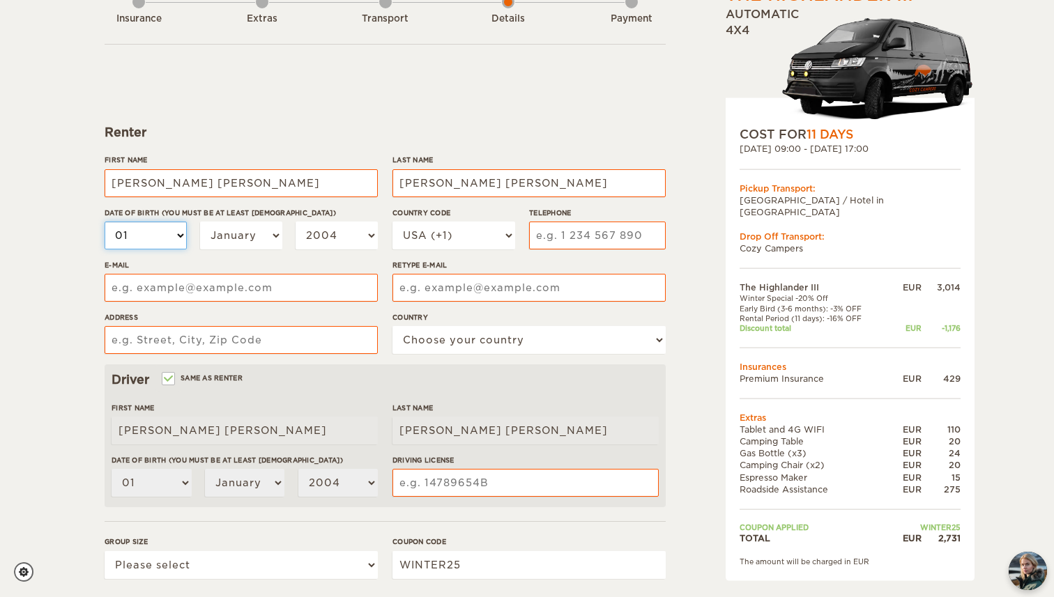
click at [174, 241] on select "01 02 03 04 05 06 07 08 09 10 11 12 13 14 15 16 17 18 19 20 21 22 23 24 25 26 2…" at bounding box center [146, 236] width 82 height 28
click at [155, 240] on select "01 02 03 04 05 06 07 08 09 10 11 12 13 14 15 16 17 18 19 20 21 22 23 24 25 26 2…" at bounding box center [146, 236] width 82 height 28
select select "29"
click at [105, 222] on select "01 02 03 04 05 06 07 08 09 10 11 12 13 14 15 16 17 18 19 20 21 22 23 24 25 26 2…" at bounding box center [146, 236] width 82 height 28
select select "29"
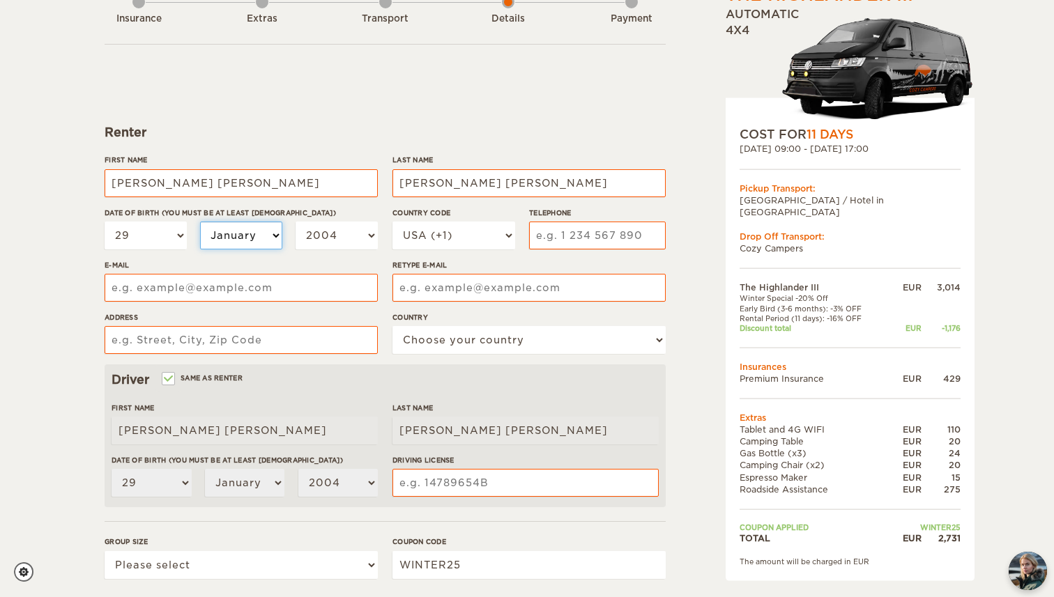
click at [259, 236] on select "January February March April May June July August September October November De…" at bounding box center [241, 236] width 82 height 28
select select "11"
click at [200, 222] on select "January February March April May June July August September October November De…" at bounding box center [241, 236] width 82 height 28
select select "11"
click at [359, 236] on select "2004 2003 2002 2001 2000 1999 1998 1997 1996 1995 1994 1993 1992 1991 1990 1989…" at bounding box center [337, 236] width 82 height 28
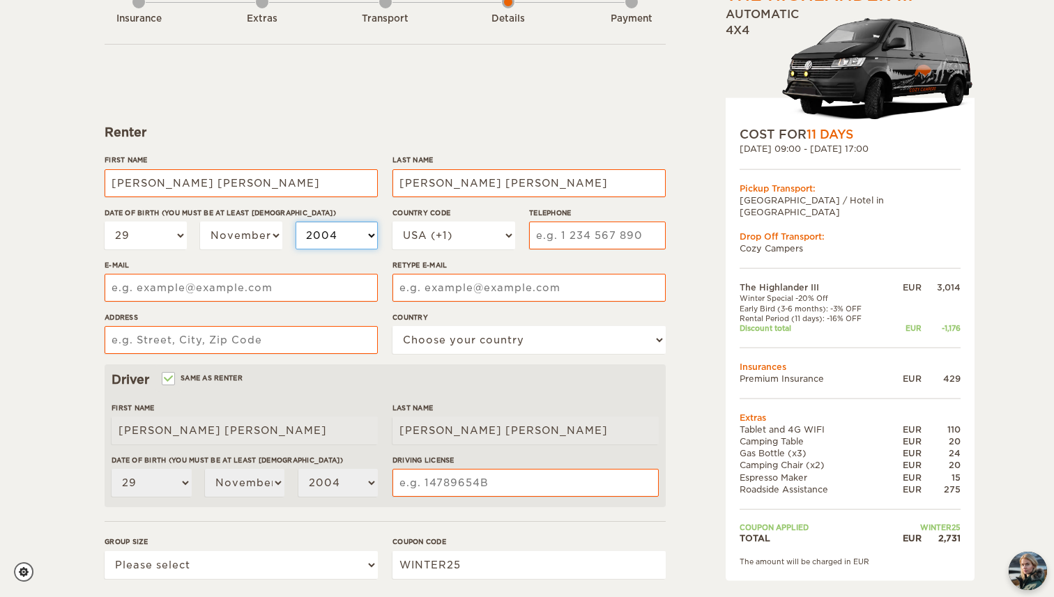
select select "1996"
click at [296, 222] on select "2004 2003 2002 2001 2000 1999 1998 1997 1996 1995 1994 1993 1992 1991 1990 1989…" at bounding box center [337, 236] width 82 height 28
select select "1996"
click at [489, 239] on select "USA (+1) UK (+44) Germany (+49) Algeria (+213) Andorra (+376) Angola (+244) Ang…" at bounding box center [453, 236] width 123 height 28
select select "52"
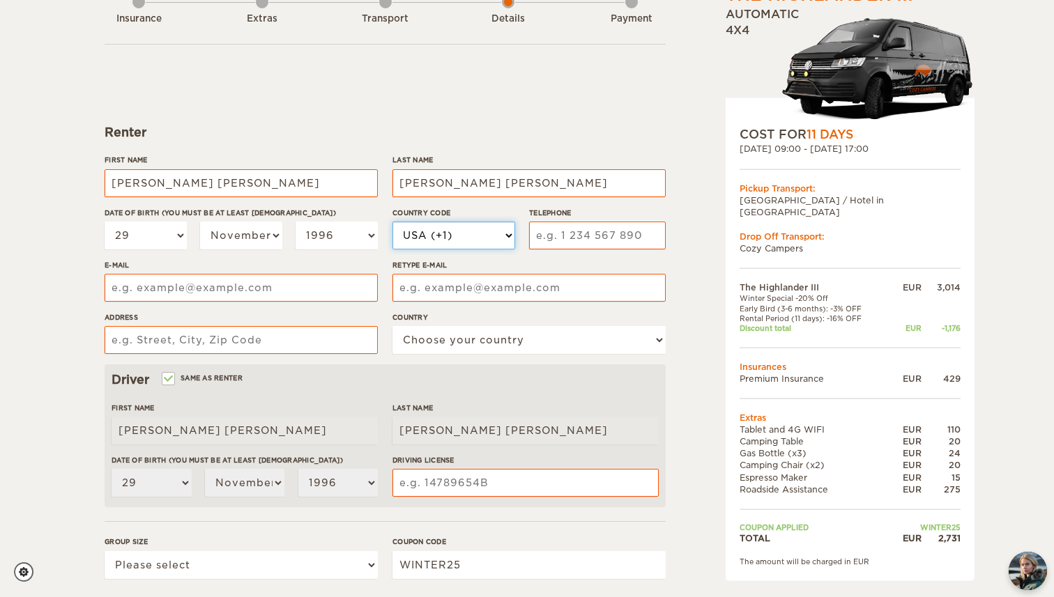
click at [392, 222] on select "USA (+1) UK (+44) Germany (+49) Algeria (+213) Andorra (+376) Angola (+244) Ang…" at bounding box center [453, 236] width 123 height 28
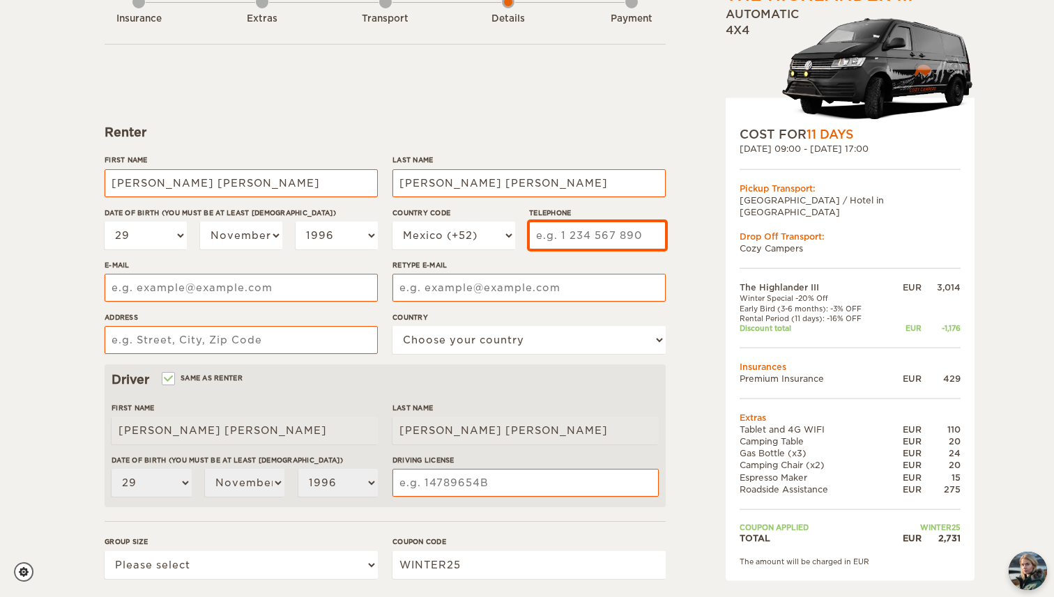
click at [597, 235] on input "Telephone" at bounding box center [597, 236] width 137 height 28
type input "5624320749"
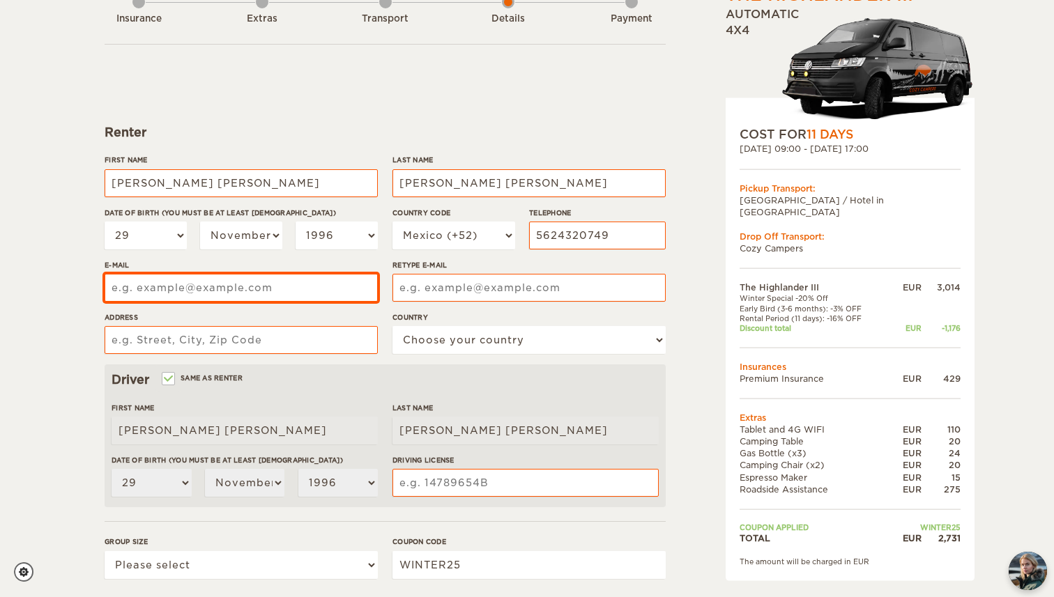
click at [280, 283] on input "E-mail" at bounding box center [241, 288] width 273 height 28
type input "tinapintog@gmail.com"
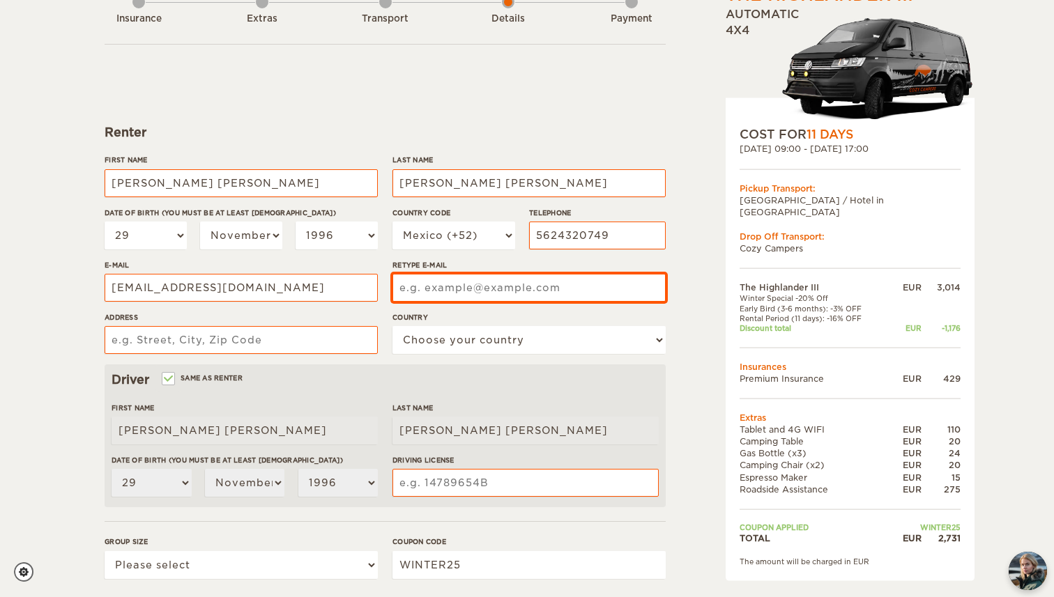
click at [501, 292] on input "Retype E-mail" at bounding box center [528, 288] width 273 height 28
type input "tinapintog@gmail.com"
click at [16, 319] on div "The Highlander III Expand Collapse Total 2,731 EUR Automatic 4x4 COST FOR 11 Da…" at bounding box center [527, 360] width 1054 height 906
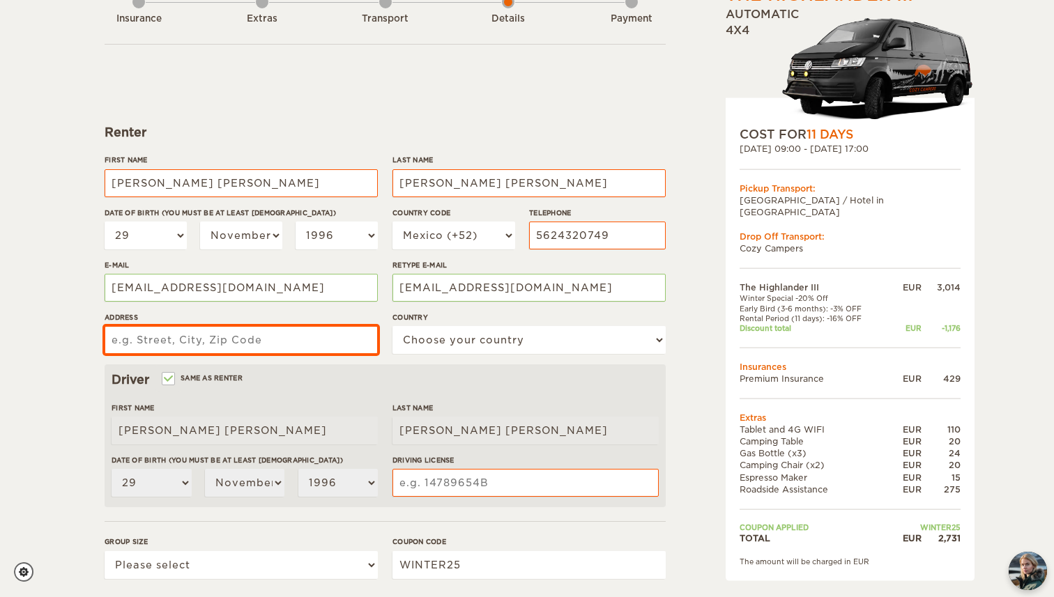
click at [271, 342] on input "Address" at bounding box center [241, 340] width 273 height 28
type input "Reembolsos 117. Ciudad de Mexico"
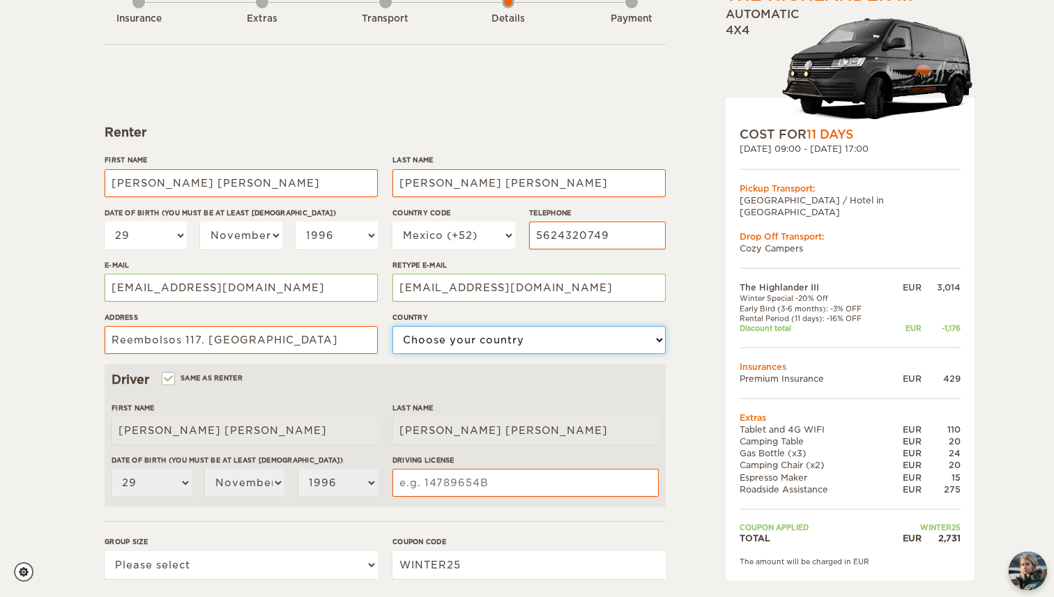
click at [455, 339] on select "Choose your country United States United Kingdom Germany Afghanistan Albania Al…" at bounding box center [528, 340] width 273 height 28
select select "133"
click at [392, 326] on select "Choose your country United States United Kingdom Germany Afghanistan Albania Al…" at bounding box center [528, 340] width 273 height 28
click at [171, 376] on input "Same as renter" at bounding box center [167, 380] width 9 height 9
checkbox input "false"
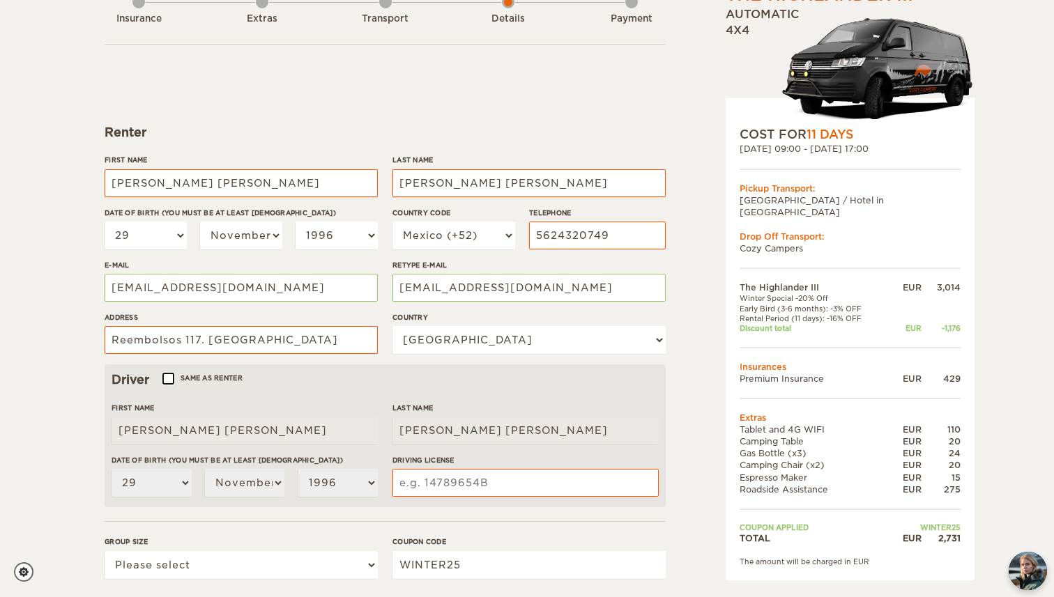
select select
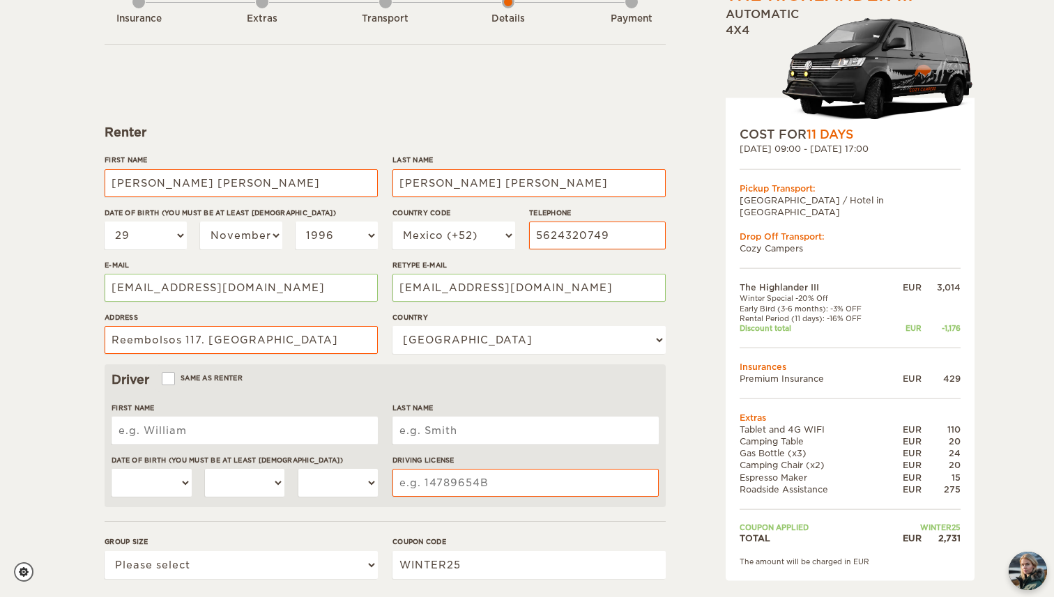
click at [181, 424] on input "First Name" at bounding box center [245, 431] width 266 height 28
type input "d"
type input "David"
click at [458, 436] on input "Last Name" at bounding box center [525, 431] width 266 height 28
type input "Irurzun"
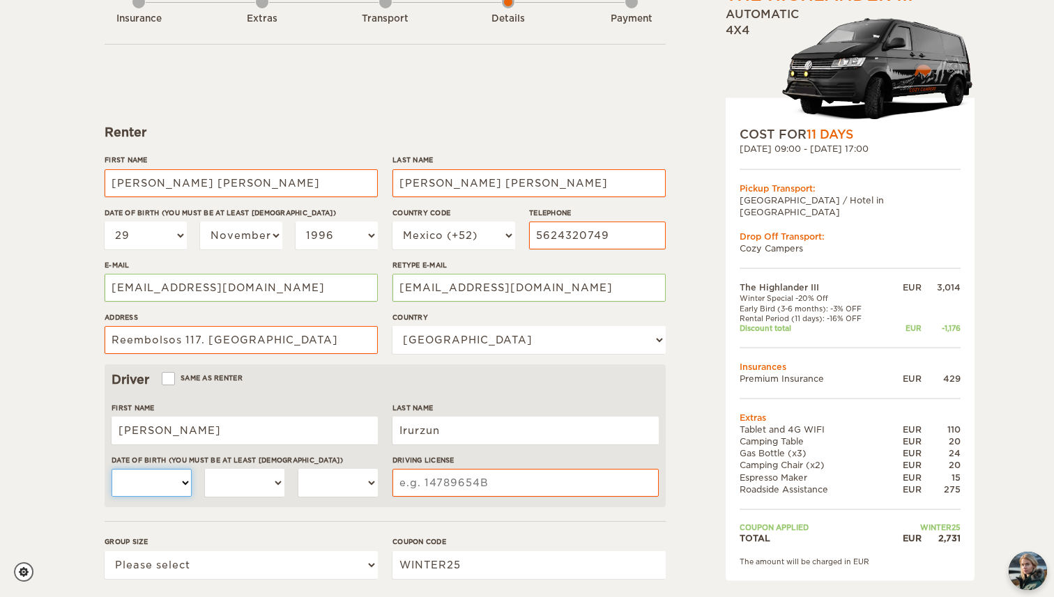
click at [165, 482] on select "01 02 03 04 05 06 07 08 09 10 11 12 13 14 15 16 17 18 19 20 21 22 23 24 25 26 2…" at bounding box center [152, 483] width 80 height 28
select select "26"
click at [112, 469] on select "01 02 03 04 05 06 07 08 09 10 11 12 13 14 15 16 17 18 19 20 21 22 23 24 25 26 2…" at bounding box center [152, 483] width 80 height 28
click at [282, 472] on select "January February March April May June July August September October November De…" at bounding box center [245, 483] width 80 height 28
select select "12"
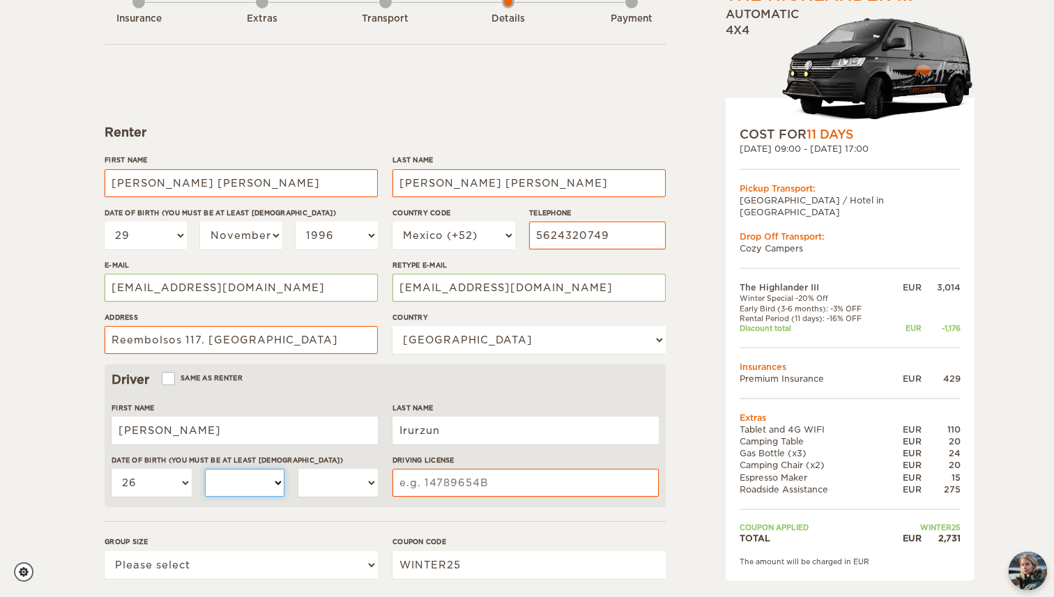
click at [205, 469] on select "January February March April May June July August September October November De…" at bounding box center [245, 483] width 80 height 28
click at [356, 487] on select "2004 2003 2002 2001 2000 1999 1998 1997 1996 1995 1994 1993 1992 1991 1990 1989…" at bounding box center [338, 483] width 80 height 28
select select "1988"
click at [298, 469] on select "2004 2003 2002 2001 2000 1999 1998 1997 1996 1995 1994 1993 1992 1991 1990 1989…" at bounding box center [338, 483] width 80 height 28
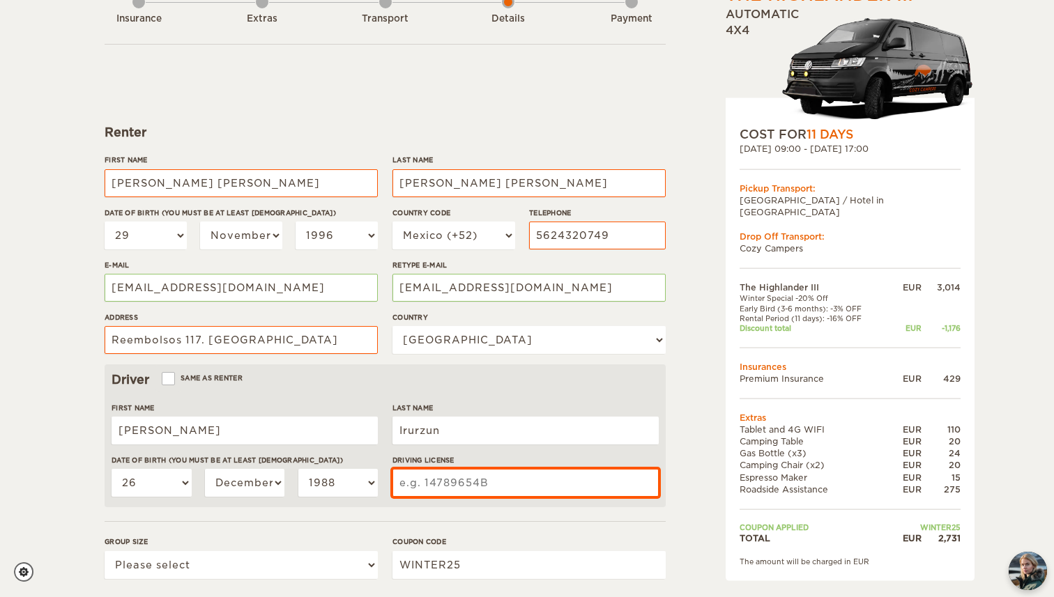
click at [491, 486] on input "Driving License" at bounding box center [525, 483] width 266 height 28
type input "17334626"
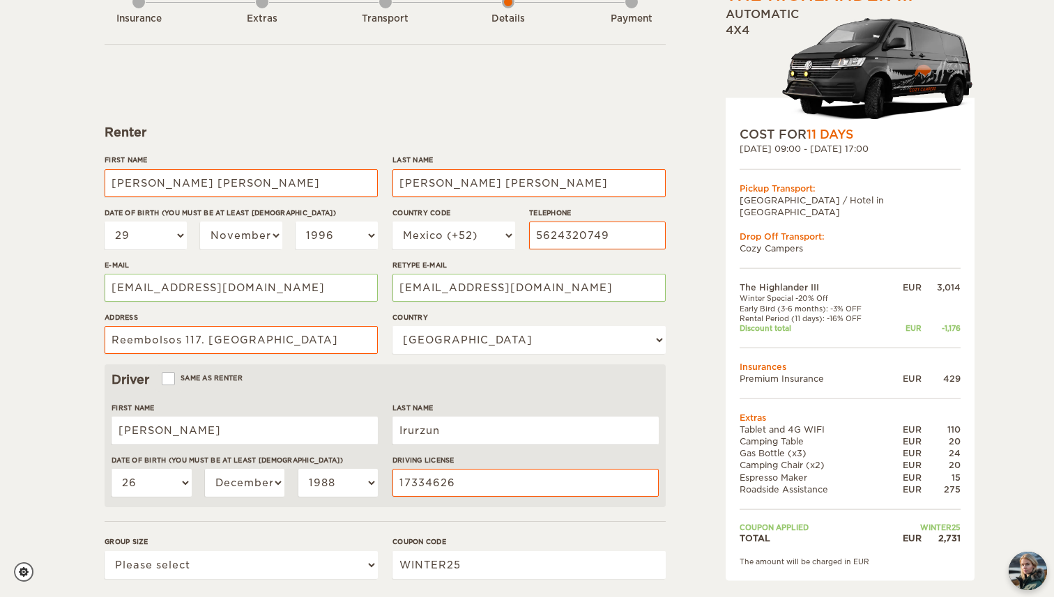
click at [706, 488] on div "The Highlander III Expand Collapse Total 2,731 EUR Automatic 4x4 COST FOR 11 Da…" at bounding box center [815, 386] width 270 height 825
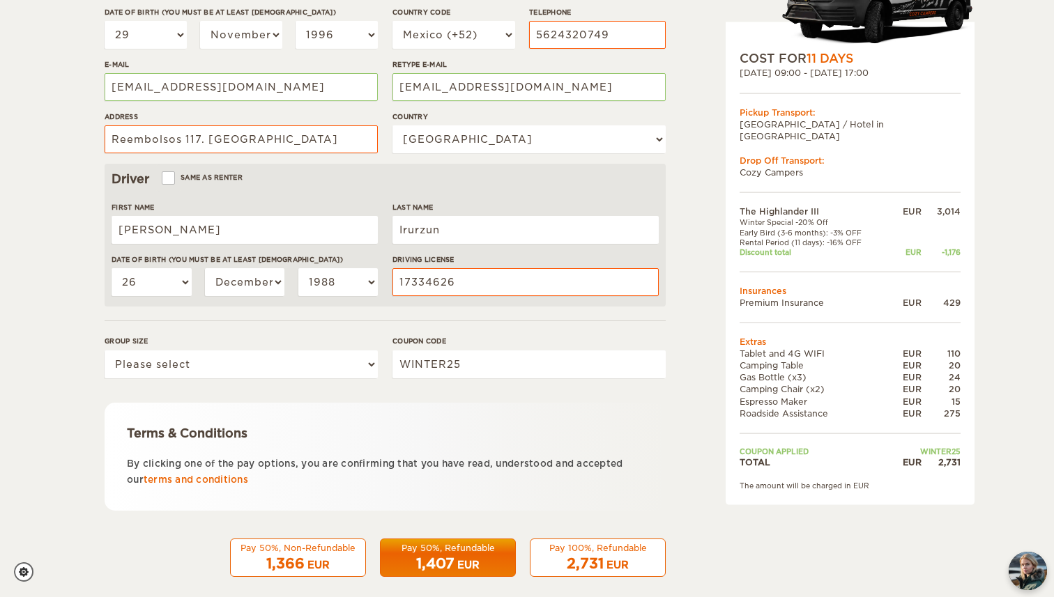
scroll to position [310, 0]
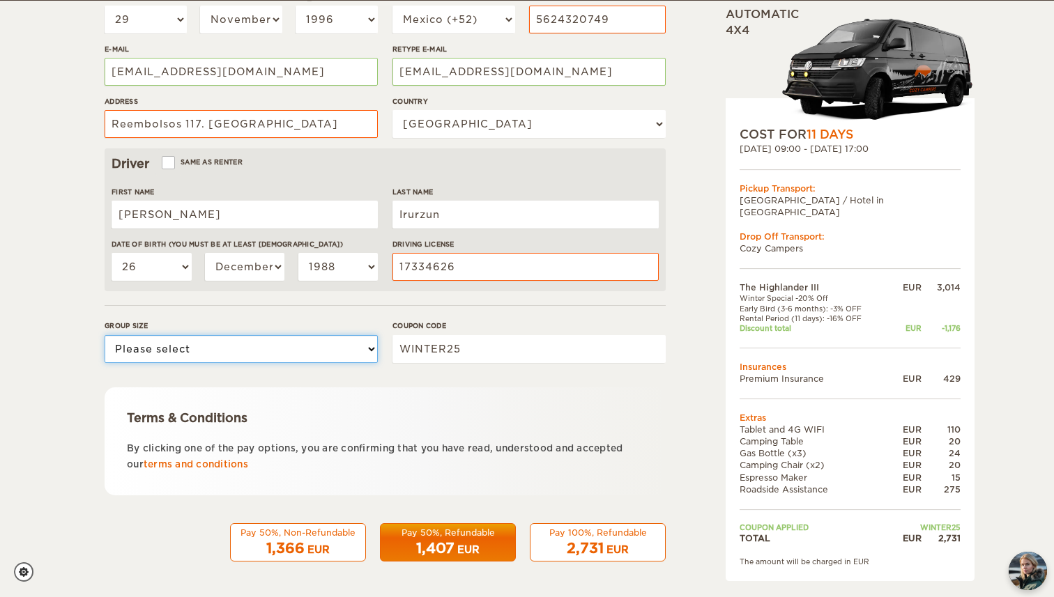
click at [215, 349] on select "Please select 1 2 3" at bounding box center [241, 349] width 273 height 28
select select "2"
click at [105, 335] on select "Please select 1 2 3" at bounding box center [241, 349] width 273 height 28
click at [508, 383] on form "Renter First Name Valentina Isabella Last Name Pinto Gimenez Date of birth (You…" at bounding box center [385, 195] width 561 height 734
click at [445, 542] on span "1,407" at bounding box center [435, 548] width 38 height 17
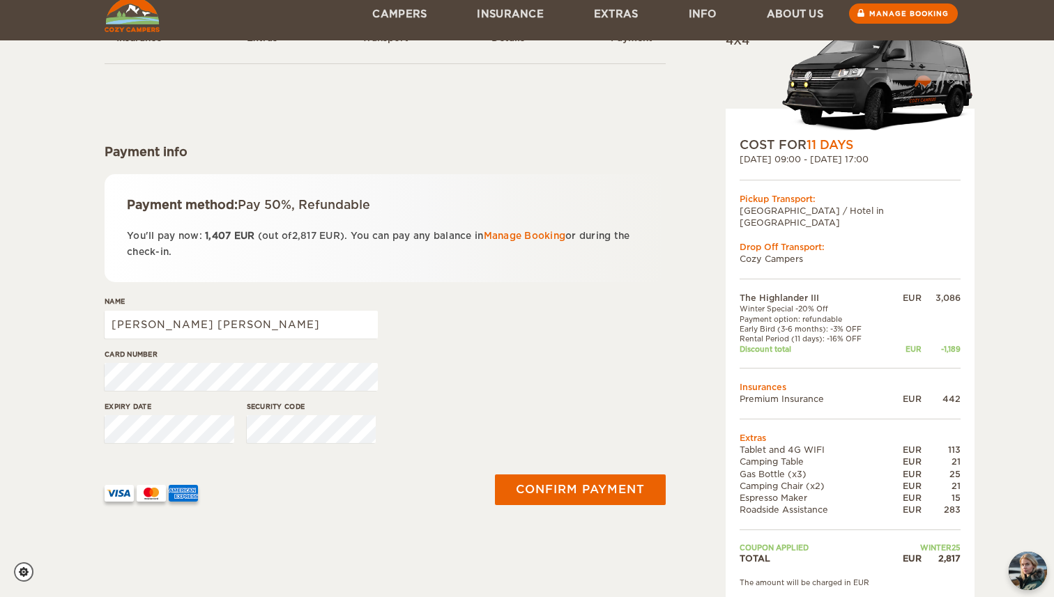
scroll to position [79, 0]
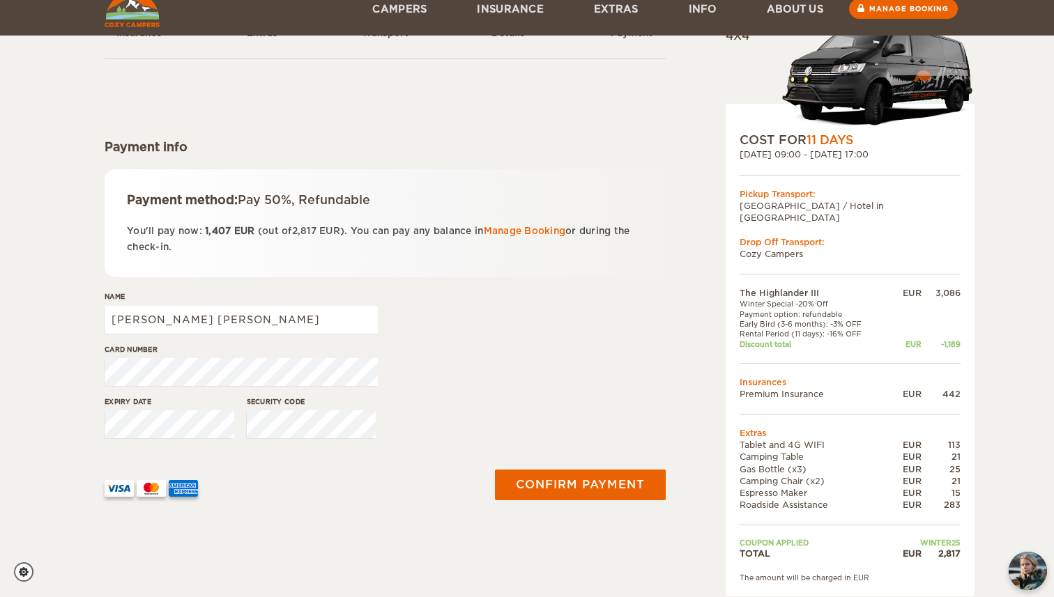
drag, startPoint x: 291, startPoint y: 234, endPoint x: 349, endPoint y: 229, distance: 58.1
click at [349, 229] on p "You'll pay now: 1,407 EUR (out of 2,817 EUR ). You can pay any balance in Manag…" at bounding box center [385, 239] width 517 height 33
click at [438, 302] on div "Name Valentina Isabella" at bounding box center [385, 317] width 561 height 52
click at [243, 330] on input "Valentina Isabella" at bounding box center [241, 320] width 273 height 28
drag, startPoint x: 173, startPoint y: 319, endPoint x: 341, endPoint y: 323, distance: 168.0
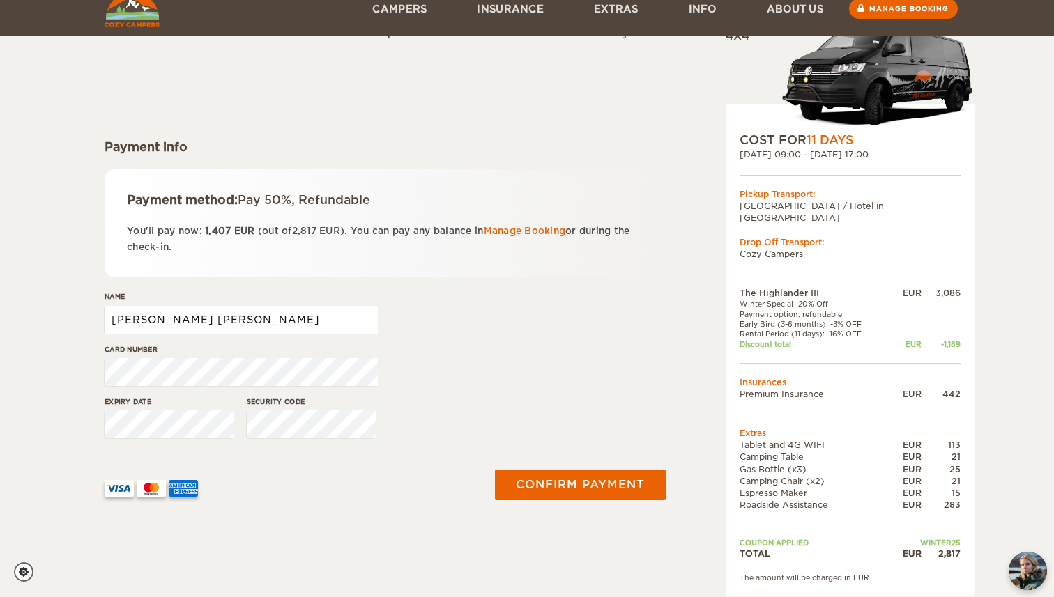
click at [341, 323] on input "Valentina Isabella" at bounding box center [241, 320] width 273 height 28
type input "Valentina I Pinto Gimenez"
click at [434, 374] on div "Card number" at bounding box center [385, 370] width 561 height 52
click at [611, 342] on div "Name Valentina I Pinto Gimenez" at bounding box center [385, 317] width 561 height 52
click at [567, 488] on button "Confirm payment" at bounding box center [580, 485] width 176 height 31
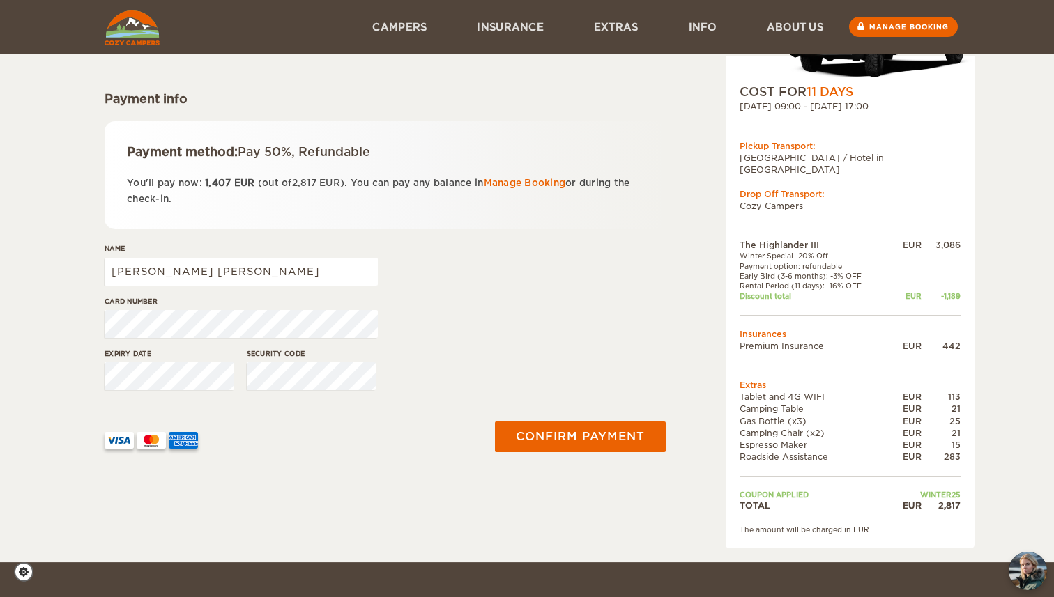
scroll to position [113, 0]
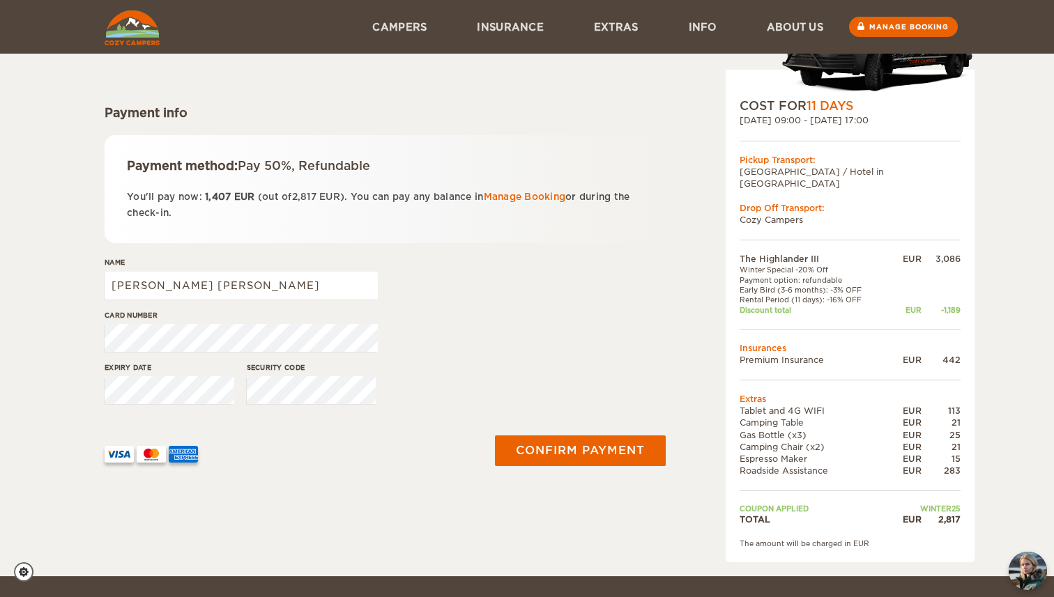
click at [459, 340] on div "Card number" at bounding box center [385, 336] width 561 height 52
click at [586, 455] on button "Confirm payment" at bounding box center [580, 451] width 176 height 31
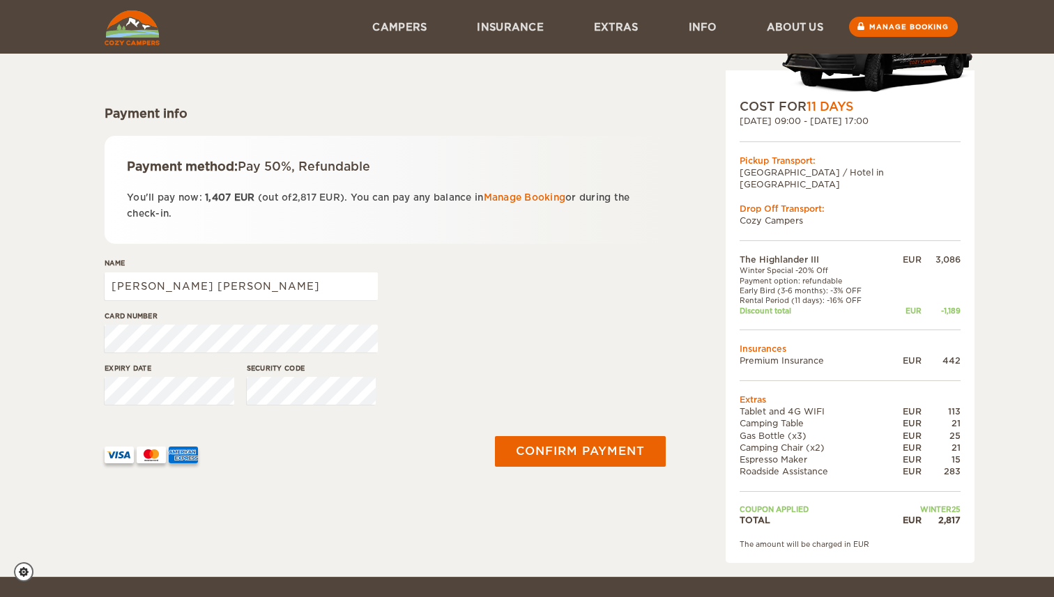
scroll to position [113, 0]
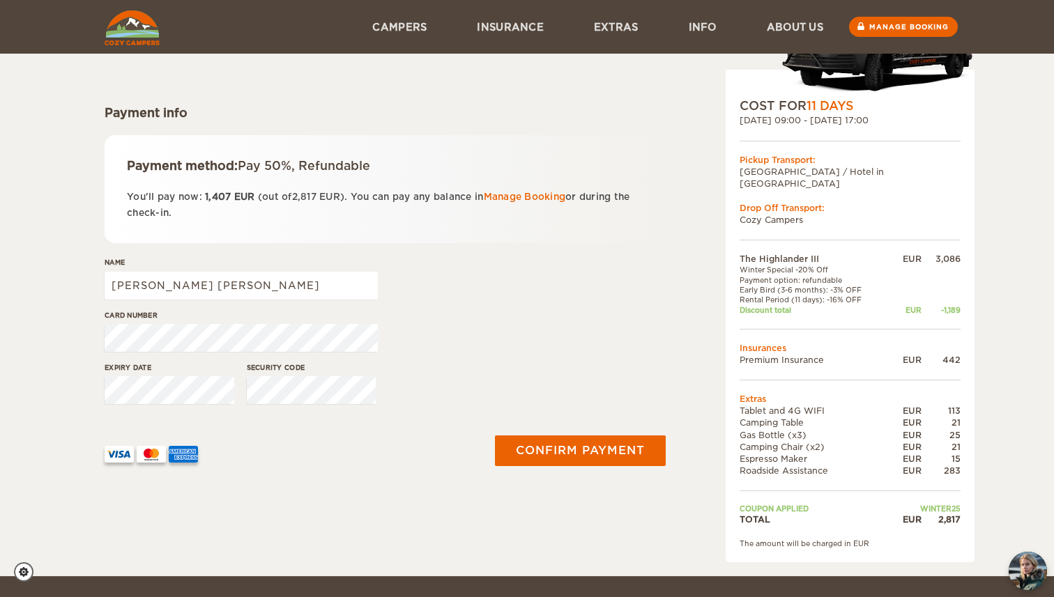
click at [586, 374] on div "Expiry date Security code" at bounding box center [385, 389] width 561 height 52
click at [567, 447] on button "Confirm payment" at bounding box center [580, 451] width 176 height 31
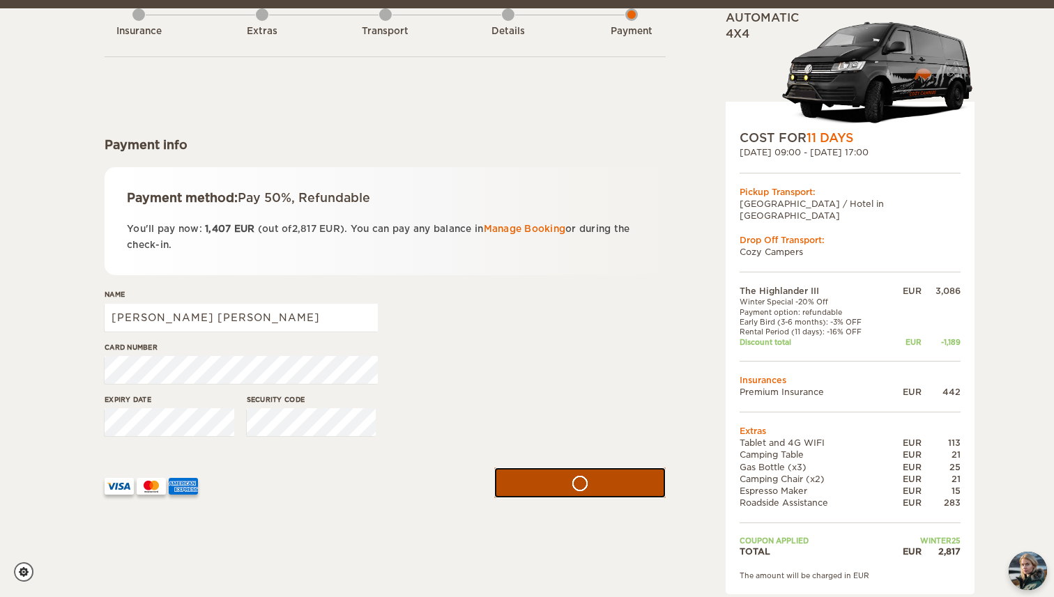
scroll to position [89, 0]
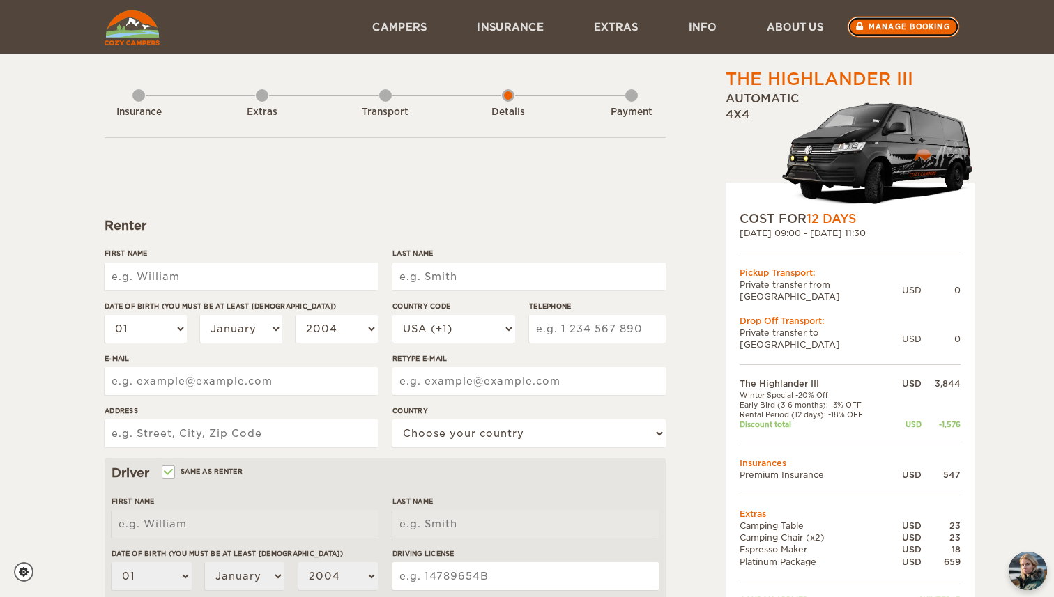
click at [905, 26] on link "Manage booking" at bounding box center [904, 27] width 112 height 21
